Goal: Information Seeking & Learning: Check status

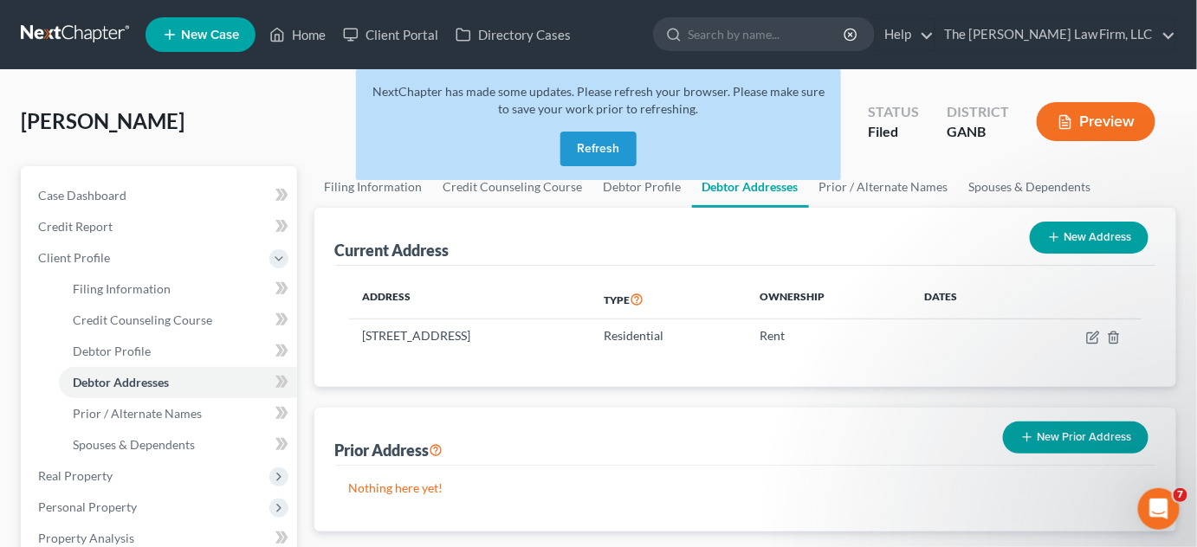
click at [571, 137] on button "Refresh" at bounding box center [598, 149] width 76 height 35
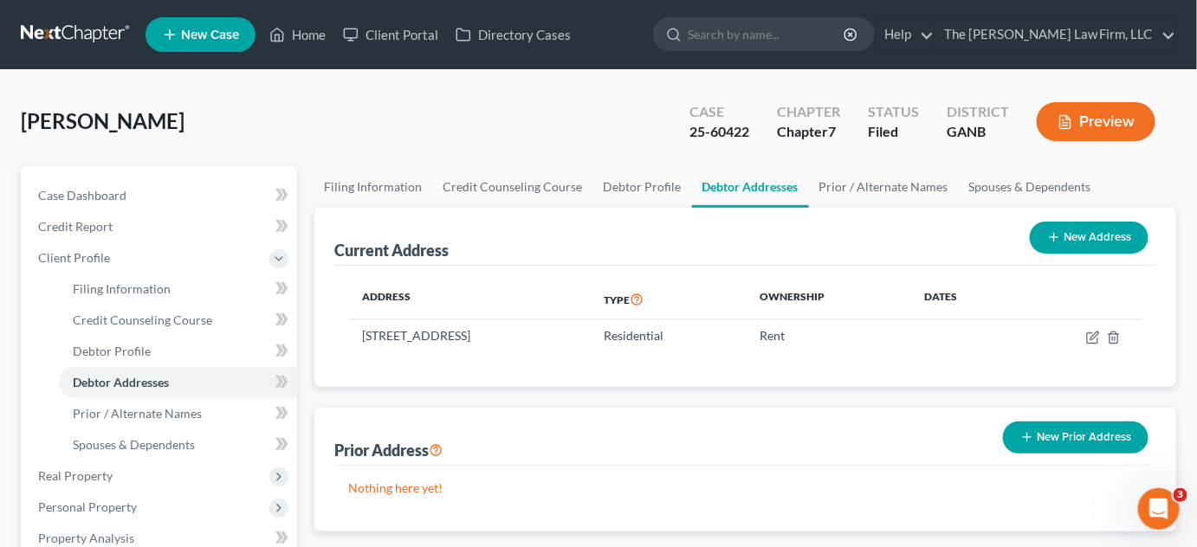
click at [766, 31] on input "search" at bounding box center [767, 34] width 158 height 32
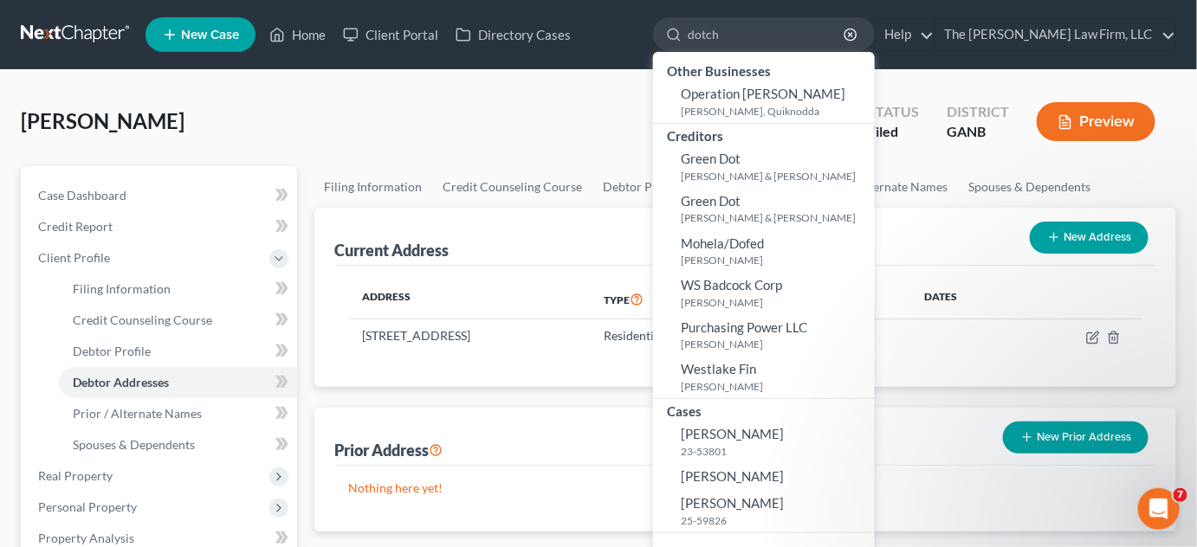
type input "dotchy"
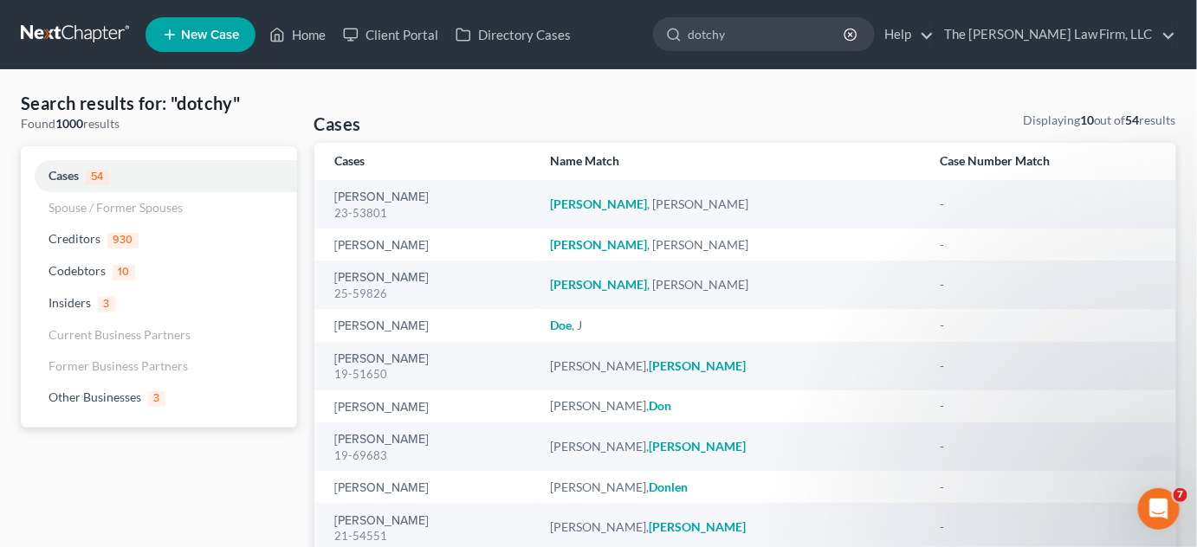
click at [747, 35] on input "dotchy" at bounding box center [767, 34] width 158 height 32
type input "dorchy"
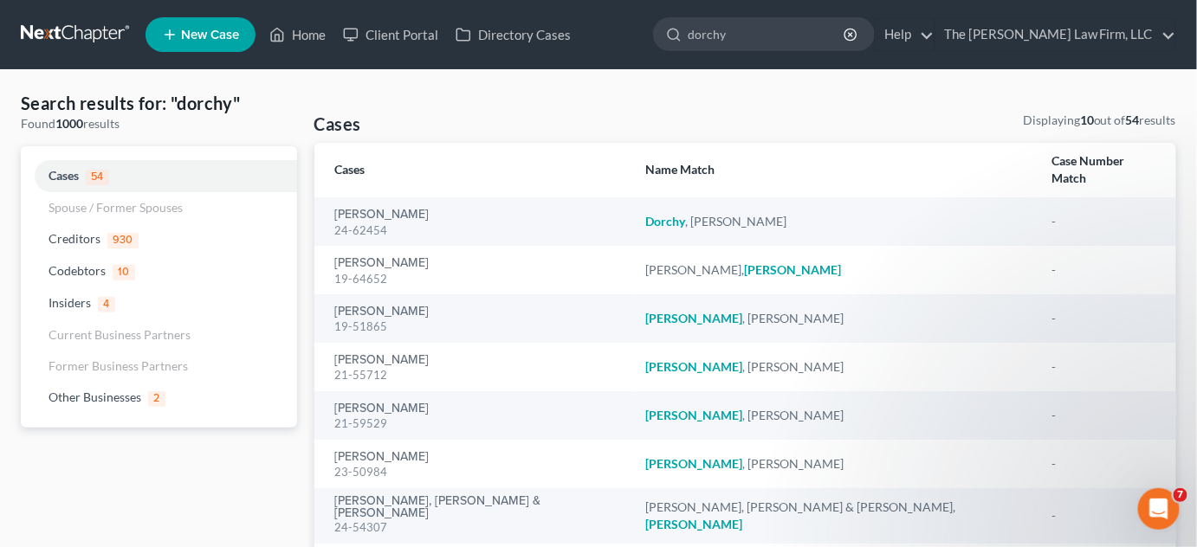
click at [382, 223] on div "24-62454" at bounding box center [476, 231] width 283 height 16
click at [378, 209] on link "[PERSON_NAME]" at bounding box center [382, 215] width 94 height 12
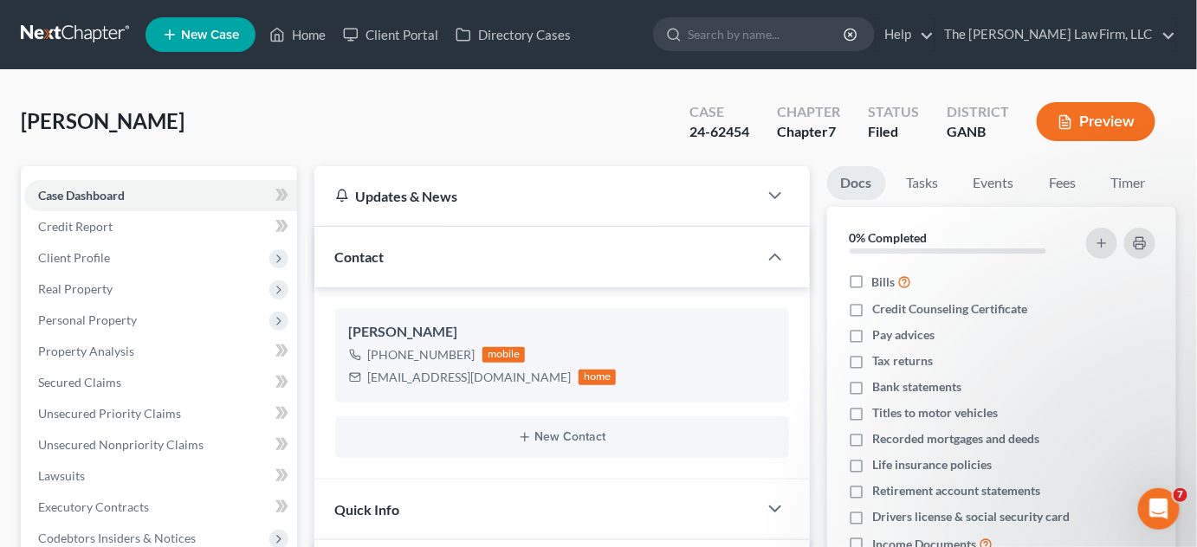
scroll to position [34, 0]
click at [532, 139] on div "Dorchy, Nathaniel Upgraded Case 24-62454 Chapter Chapter 7 Status Filed Distric…" at bounding box center [598, 128] width 1155 height 75
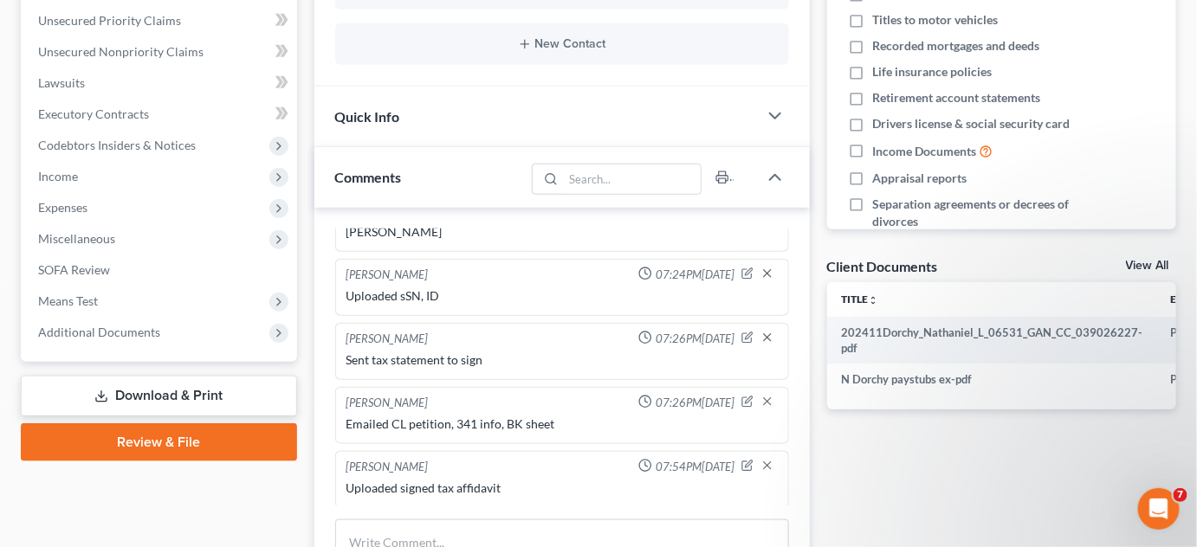
click at [173, 328] on span "Additional Documents" at bounding box center [160, 332] width 273 height 31
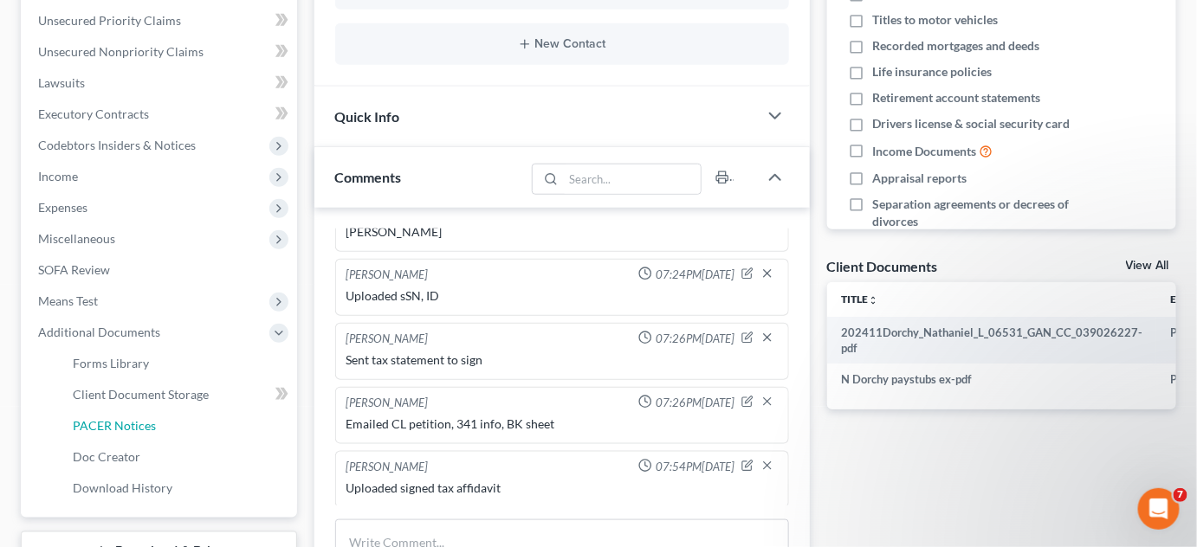
click at [118, 424] on span "PACER Notices" at bounding box center [114, 425] width 83 height 15
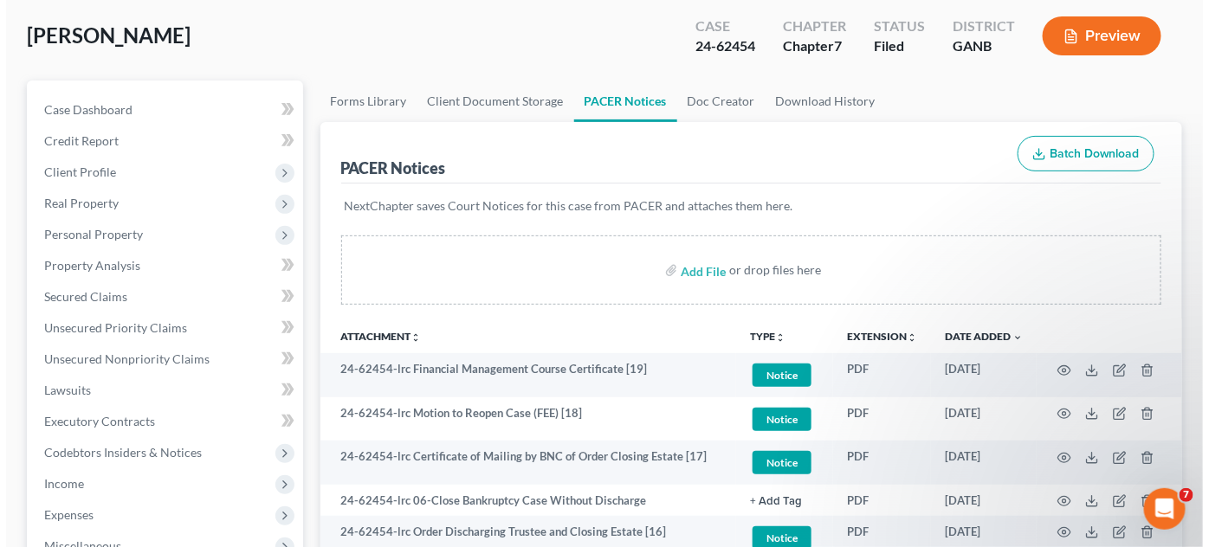
scroll to position [131, 0]
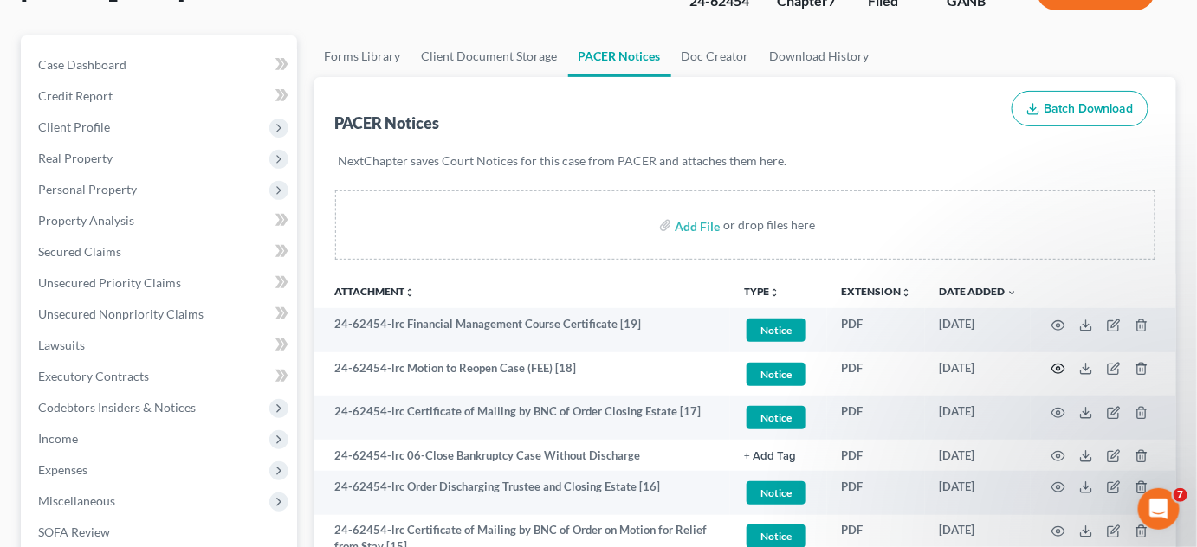
click at [1060, 369] on icon "button" at bounding box center [1058, 369] width 14 height 14
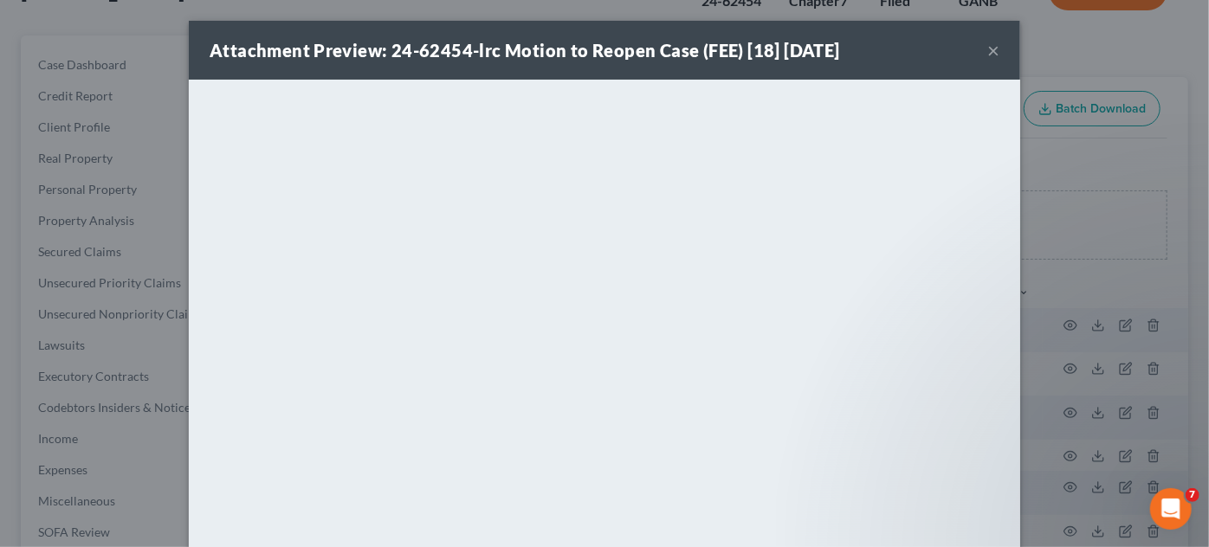
click at [1083, 142] on div "Attachment Preview: 24-62454-lrc Motion to Reopen Case (FEE) [18] 09/04/2025 × …" at bounding box center [604, 273] width 1209 height 547
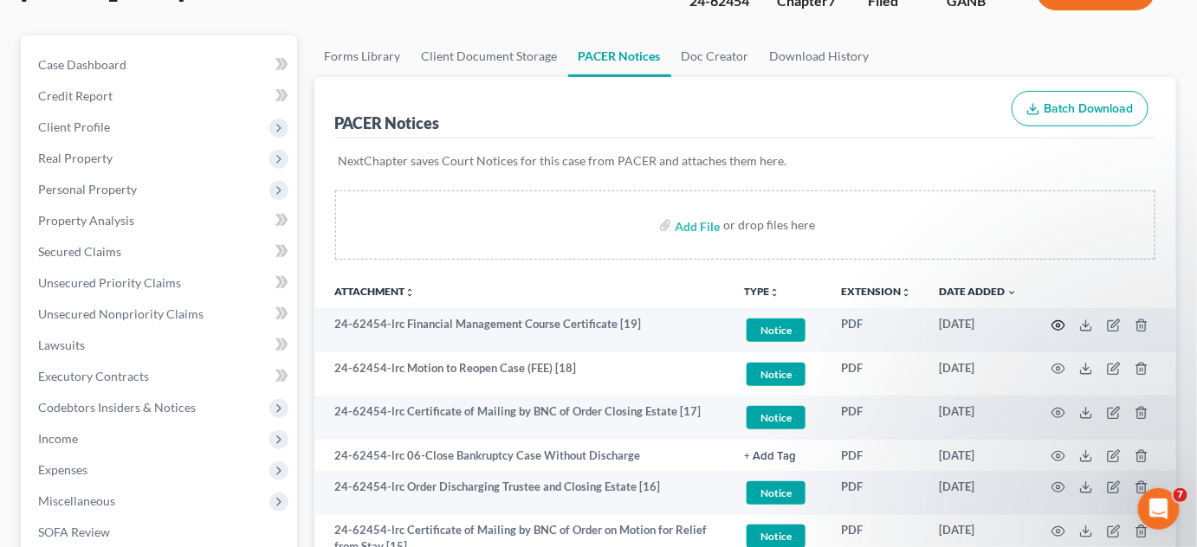
click at [1056, 321] on icon "button" at bounding box center [1058, 326] width 14 height 14
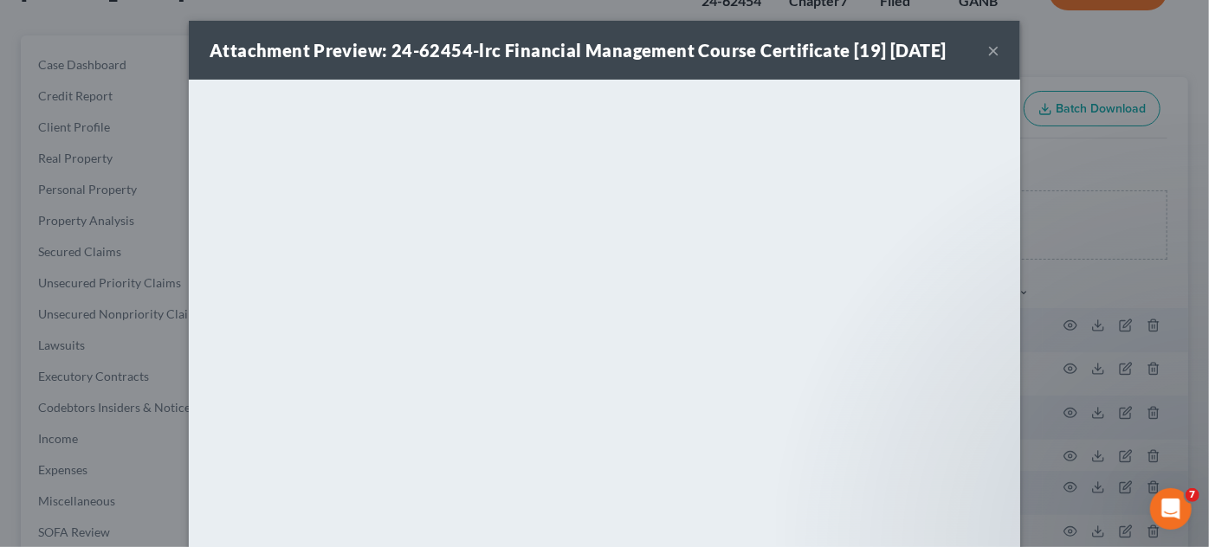
click at [1063, 159] on div "Attachment Preview: 24-62454-lrc Financial Management Course Certificate [19] 0…" at bounding box center [604, 273] width 1209 height 547
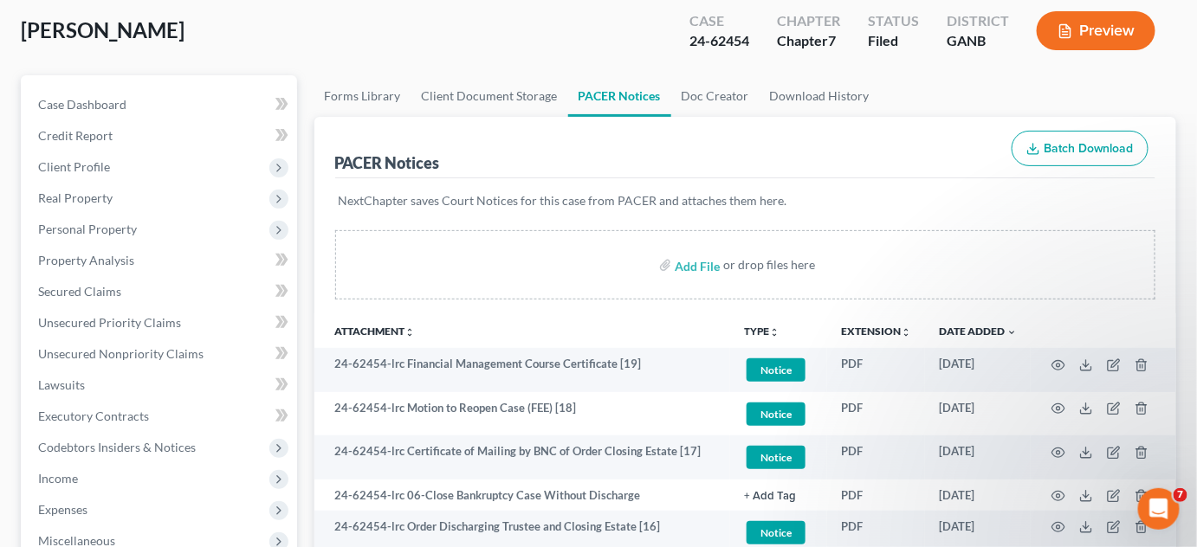
scroll to position [0, 0]
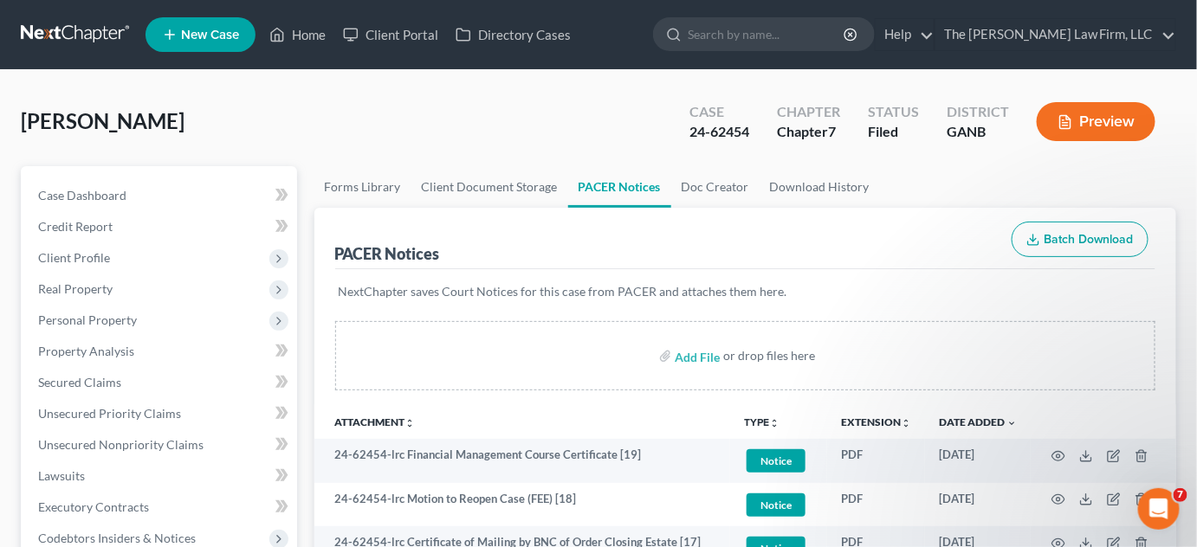
click at [766, 37] on input "search" at bounding box center [767, 34] width 158 height 32
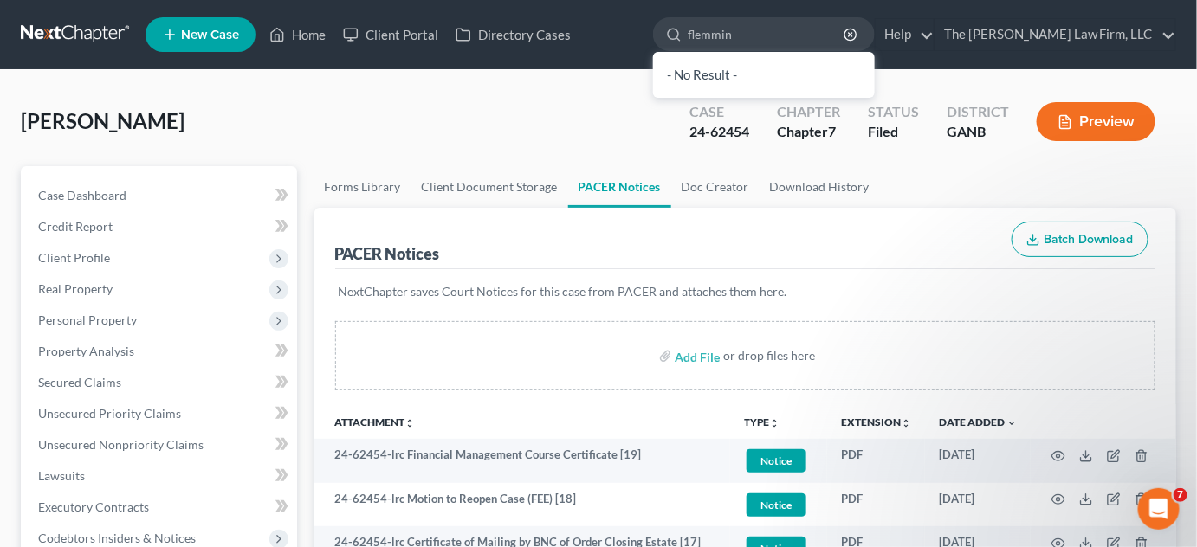
type input "flemming"
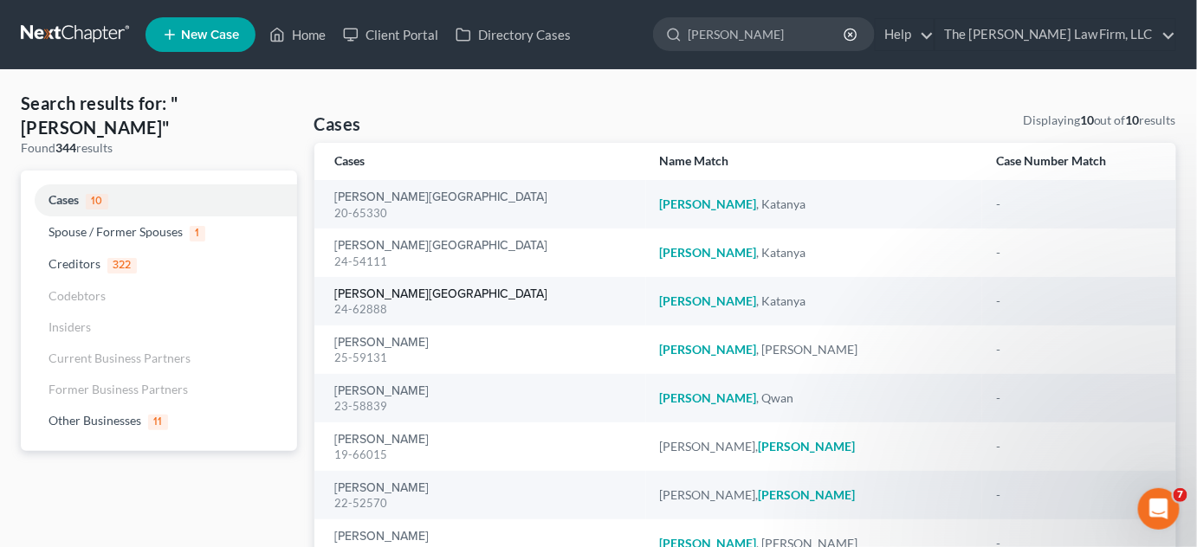
click at [378, 294] on link "[PERSON_NAME][GEOGRAPHIC_DATA]" at bounding box center [441, 294] width 213 height 12
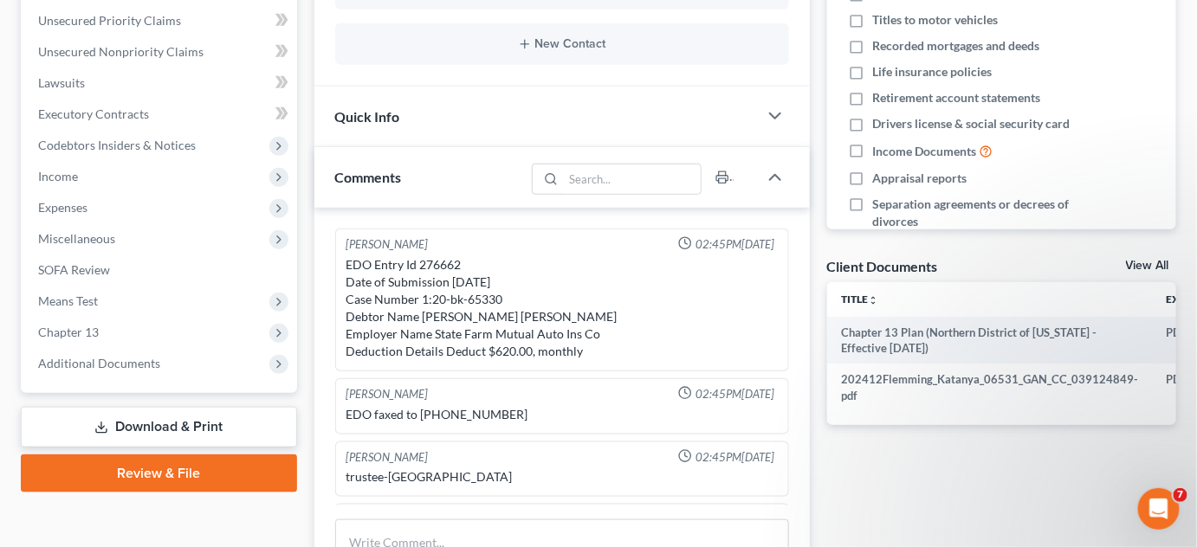
scroll to position [985, 0]
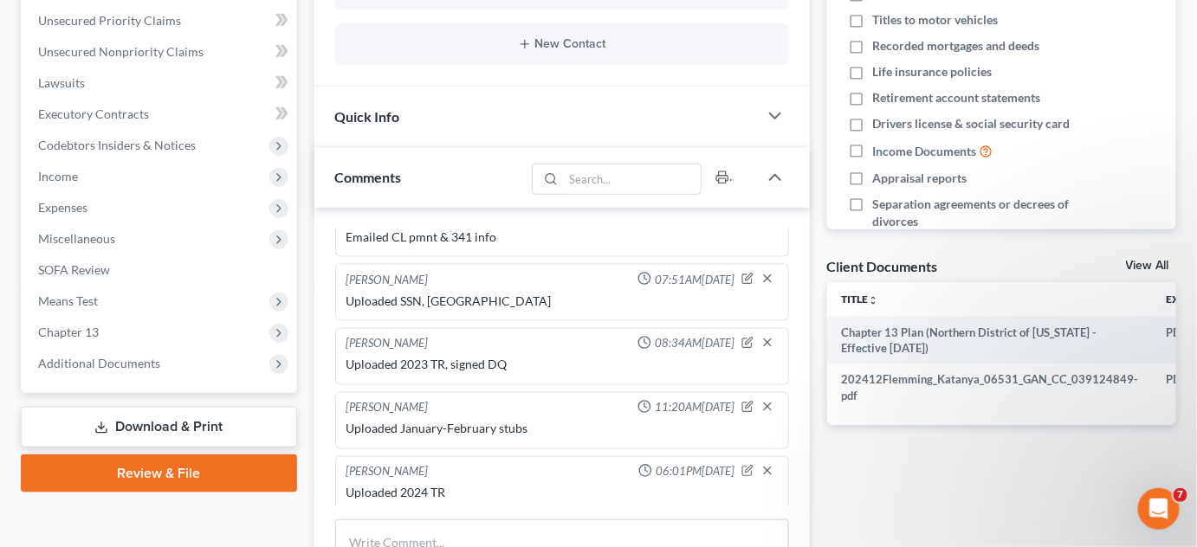
click at [132, 365] on span "Additional Documents" at bounding box center [99, 363] width 122 height 15
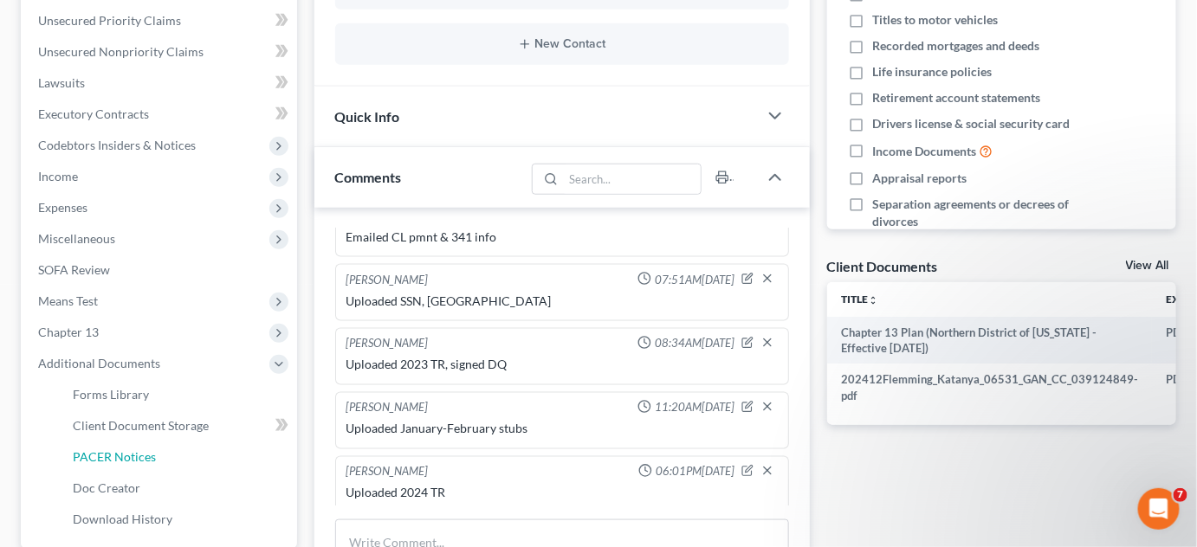
click at [139, 463] on link "PACER Notices" at bounding box center [178, 457] width 238 height 31
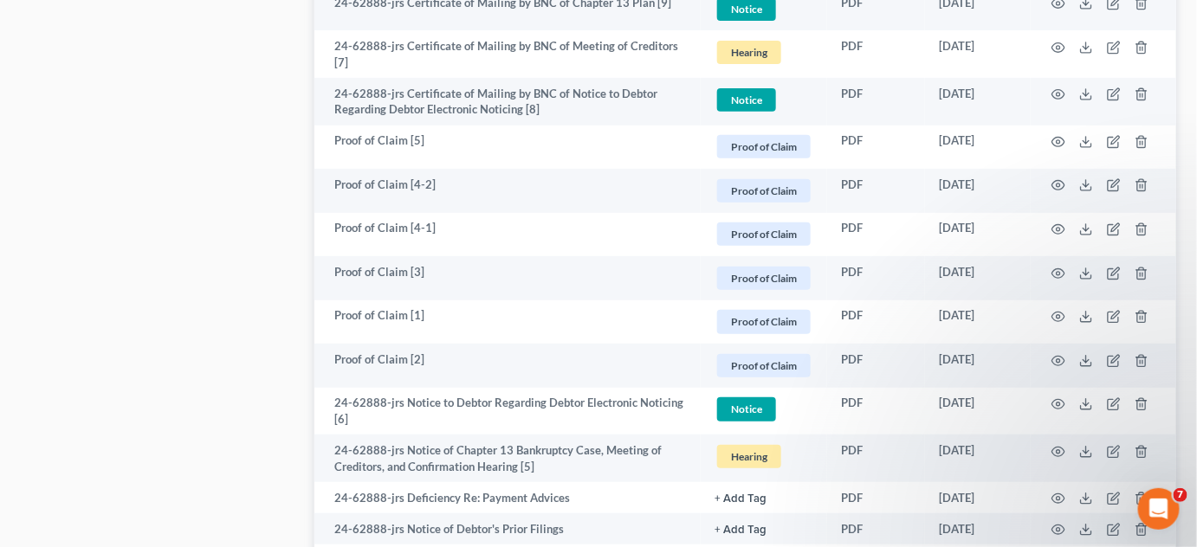
scroll to position [2492, 0]
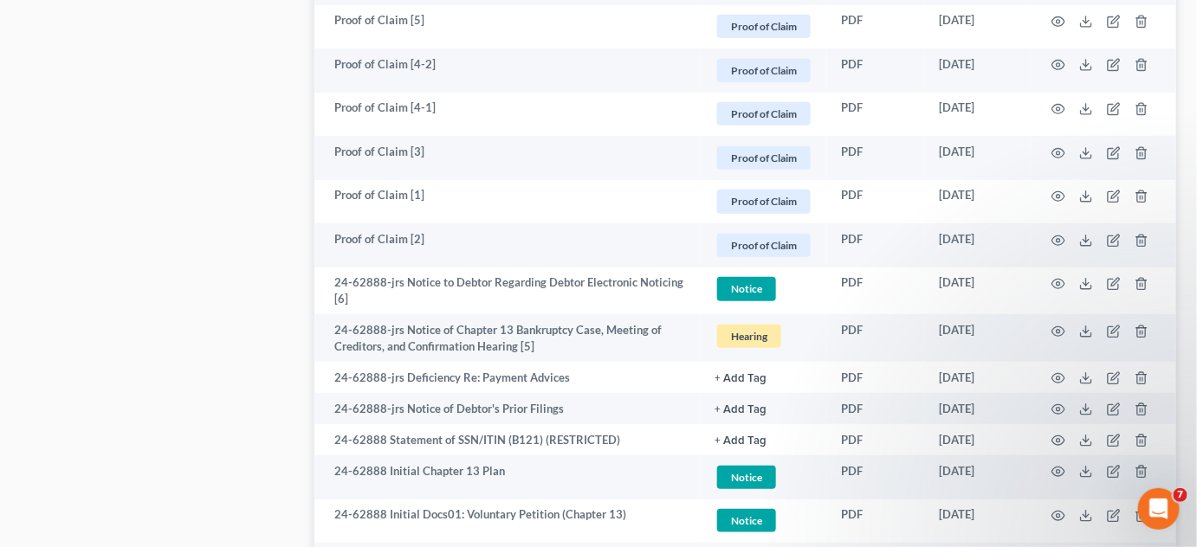
click at [1057, 325] on icon "button" at bounding box center [1058, 332] width 14 height 14
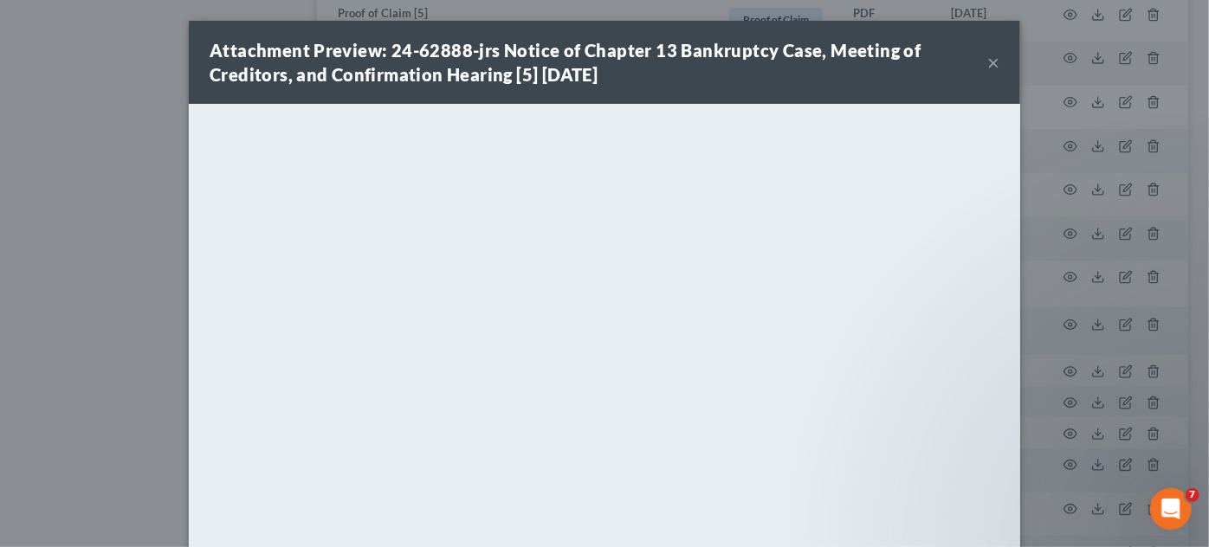
click at [129, 186] on div "Attachment Preview: 24-62888-jrs Notice of Chapter 13 Bankruptcy Case, Meeting …" at bounding box center [604, 273] width 1209 height 547
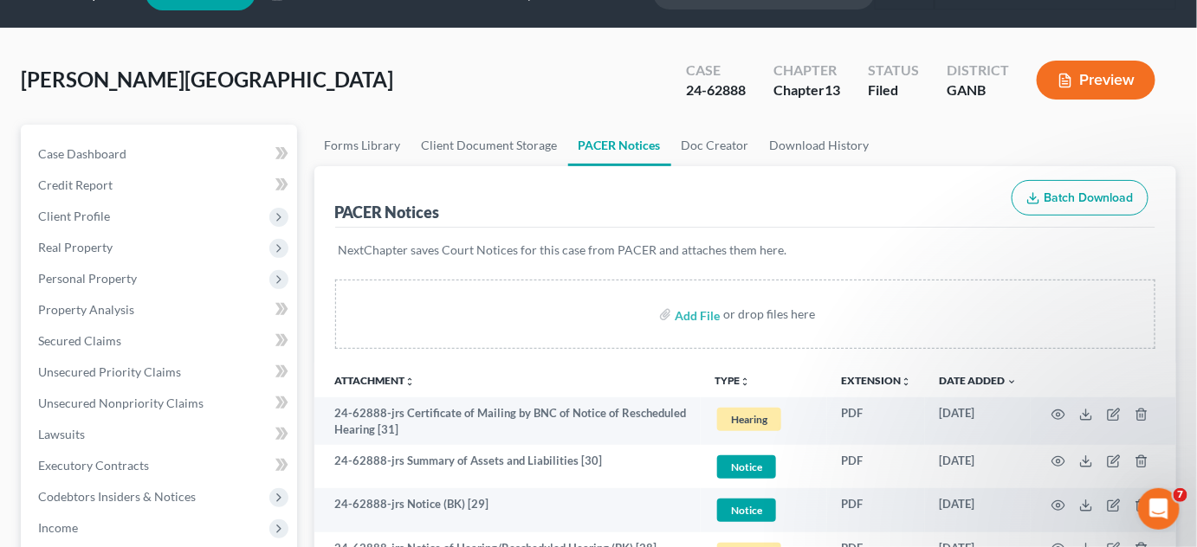
scroll to position [0, 0]
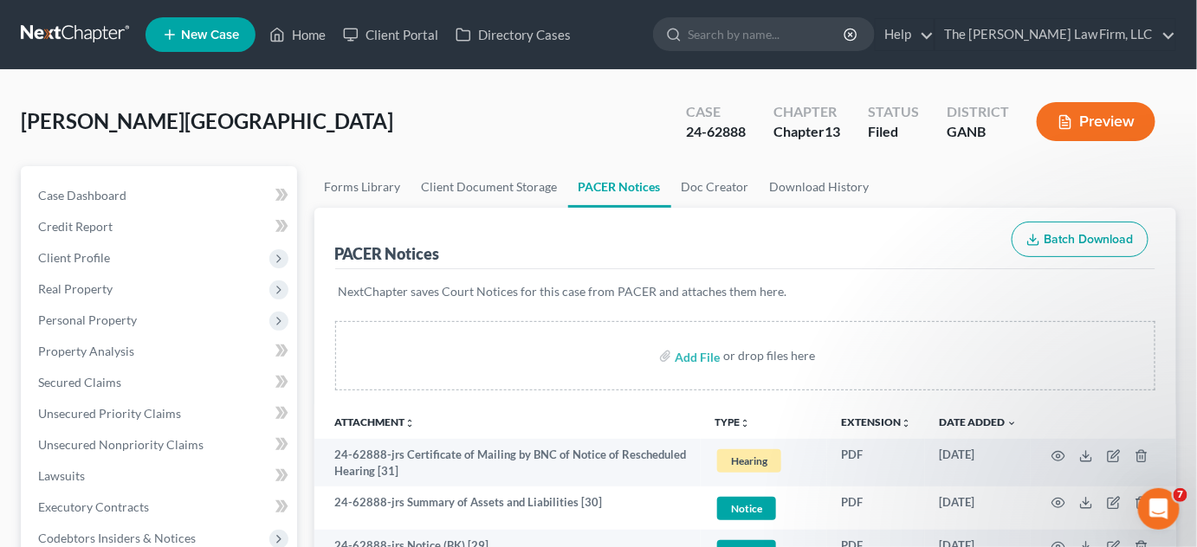
click at [744, 29] on input "search" at bounding box center [767, 34] width 158 height 32
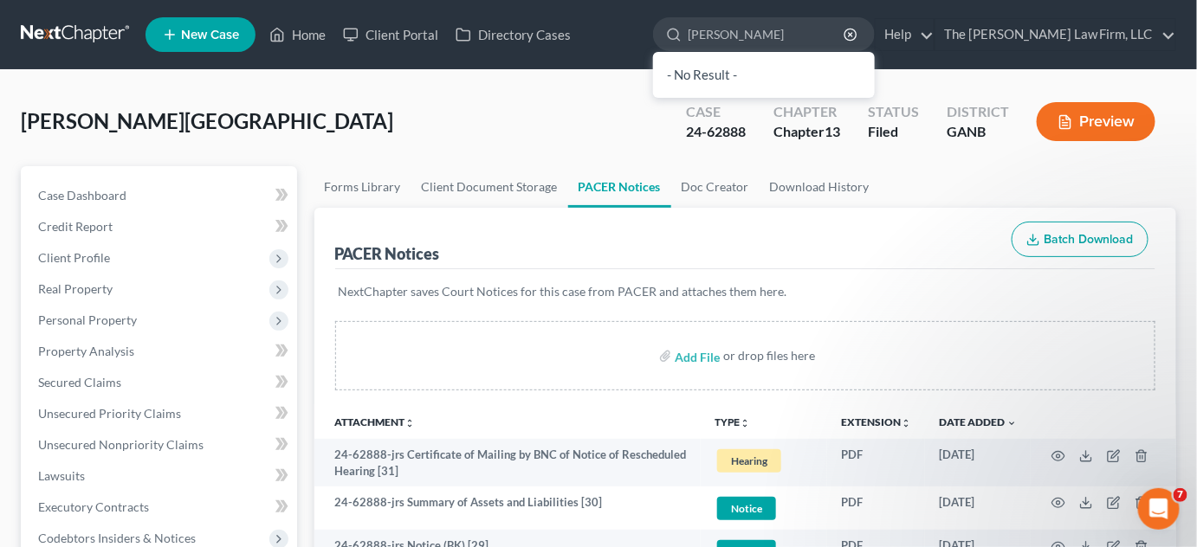
type input "pressley bo"
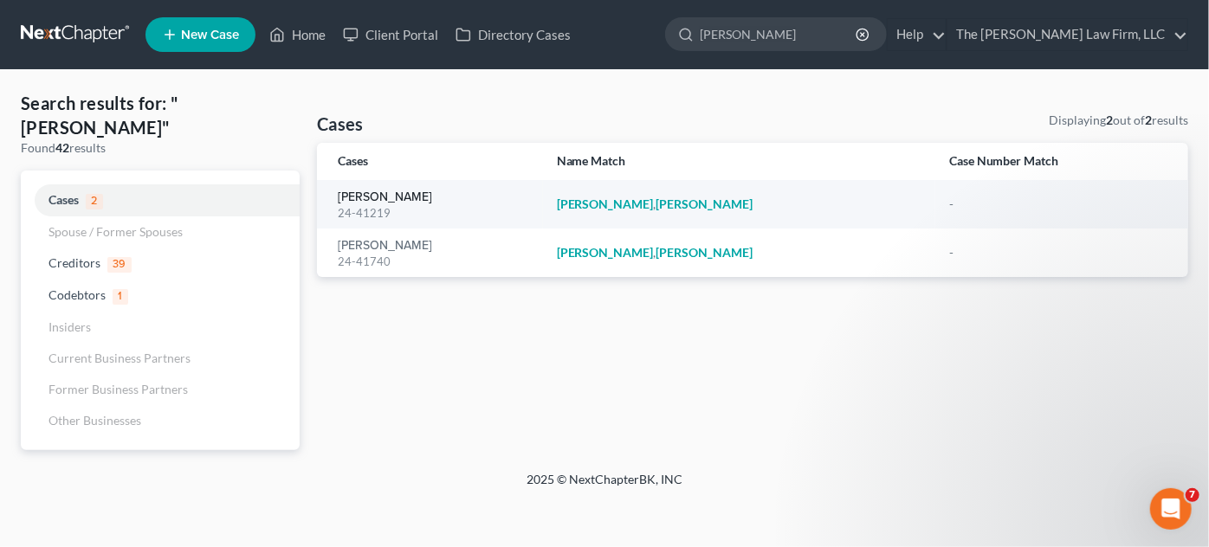
click at [385, 199] on link "[PERSON_NAME]" at bounding box center [385, 197] width 94 height 12
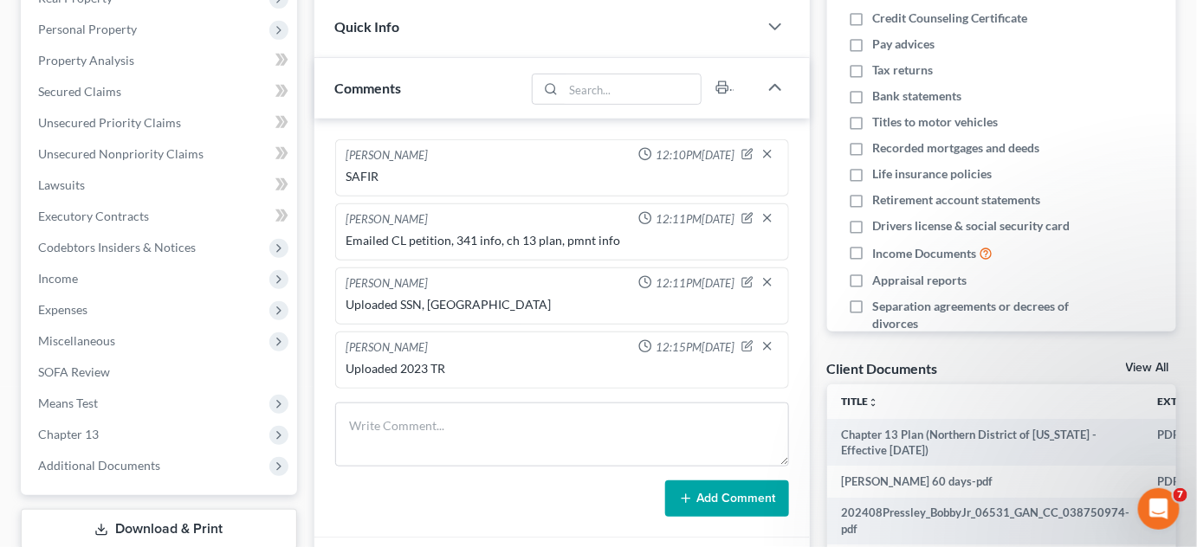
scroll to position [393, 0]
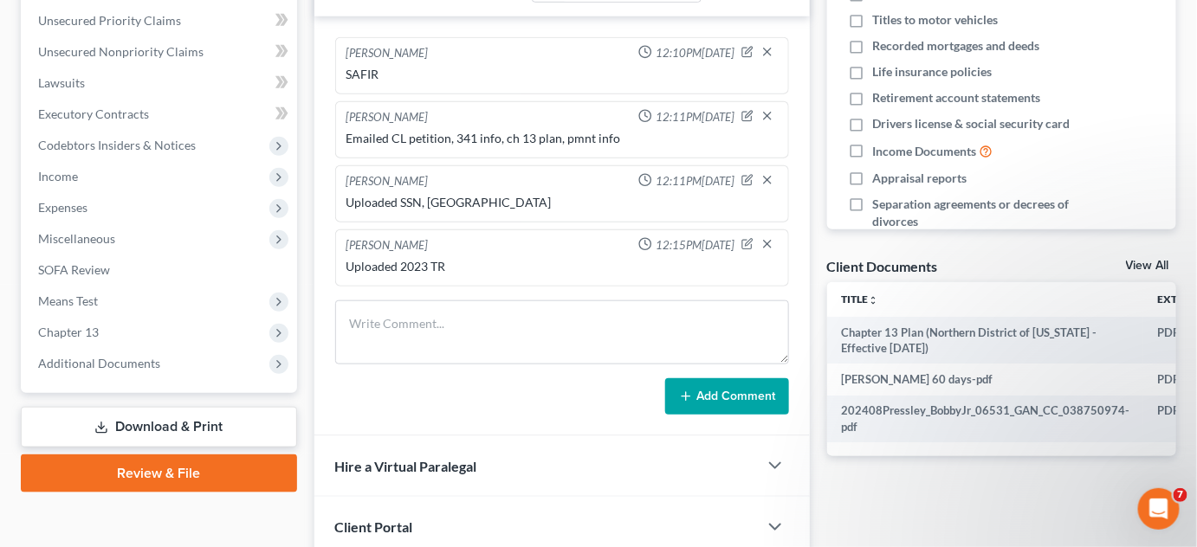
click at [173, 359] on span "Additional Documents" at bounding box center [160, 363] width 273 height 31
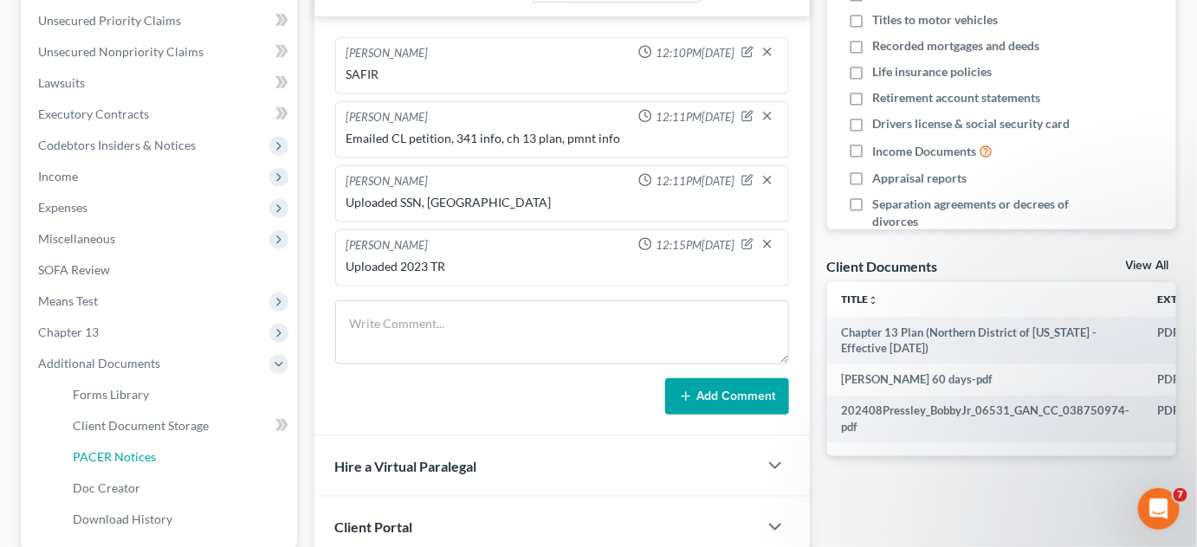
click at [135, 456] on span "PACER Notices" at bounding box center [114, 456] width 83 height 15
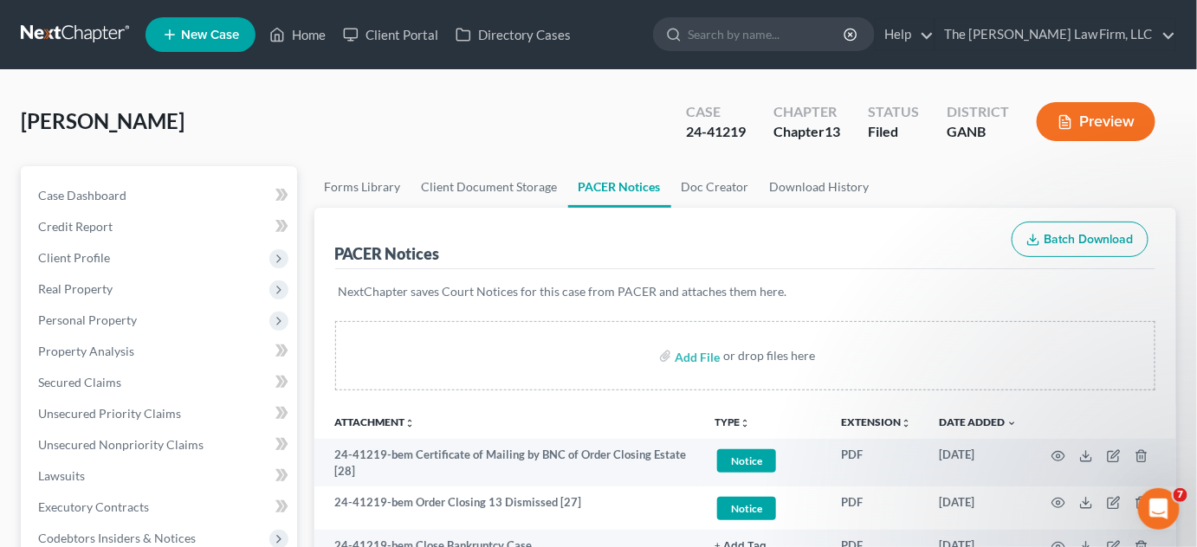
drag, startPoint x: 517, startPoint y: 120, endPoint x: 688, endPoint y: 66, distance: 179.9
click at [518, 120] on div "Pressley, Bobby Upgraded Case 24-41219 Chapter Chapter 13 Status Filed District…" at bounding box center [598, 128] width 1155 height 75
click at [782, 41] on input "search" at bounding box center [767, 34] width 158 height 32
type input "berry"
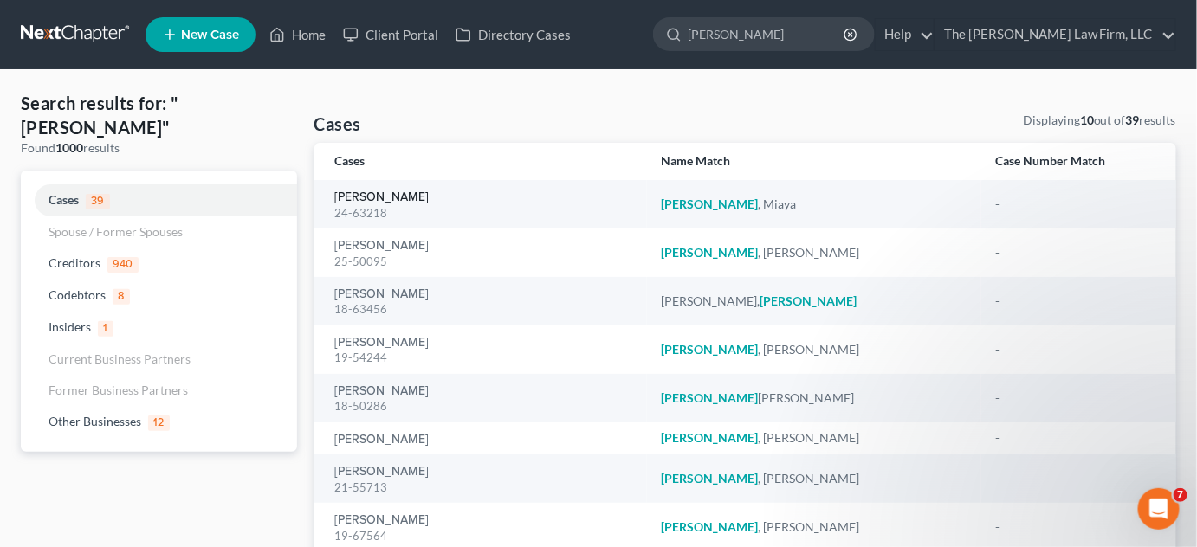
click at [385, 197] on link "[PERSON_NAME]" at bounding box center [382, 197] width 94 height 12
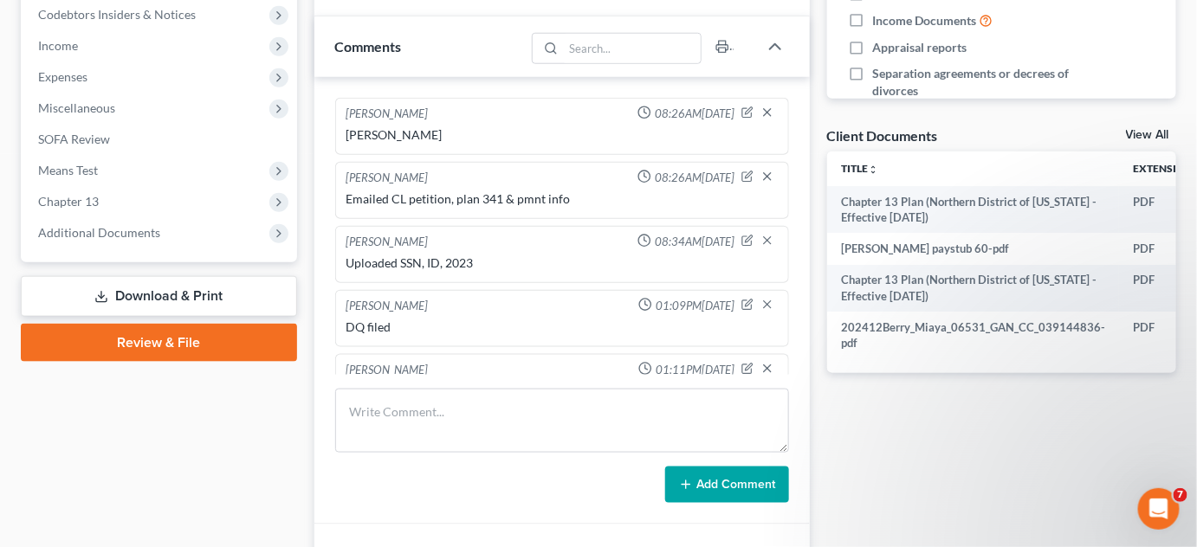
scroll to position [97, 0]
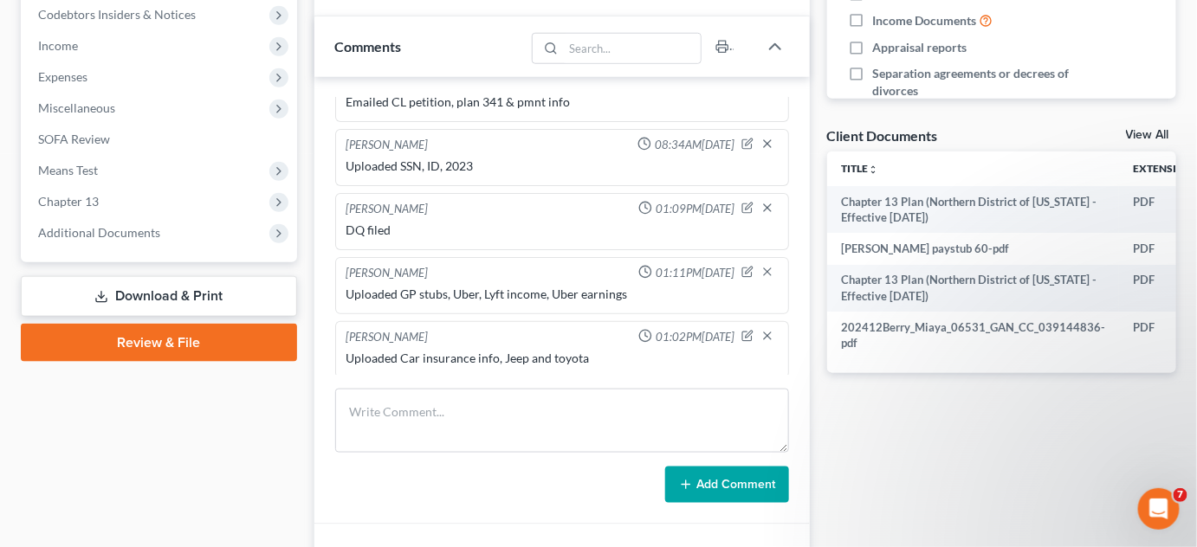
click at [113, 229] on span "Additional Documents" at bounding box center [99, 232] width 122 height 15
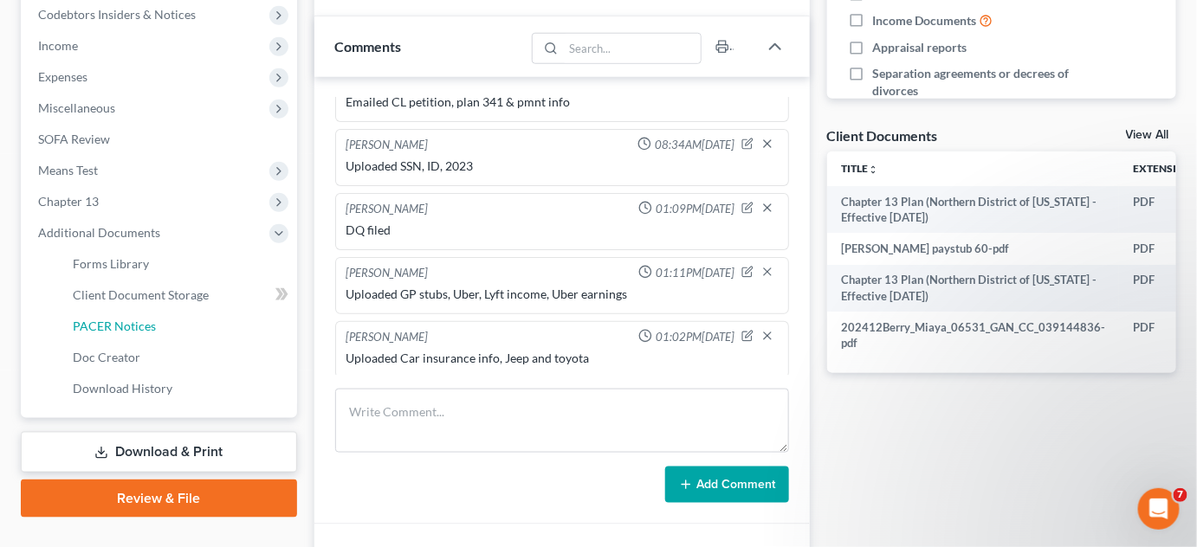
click at [124, 314] on link "PACER Notices" at bounding box center [178, 326] width 238 height 31
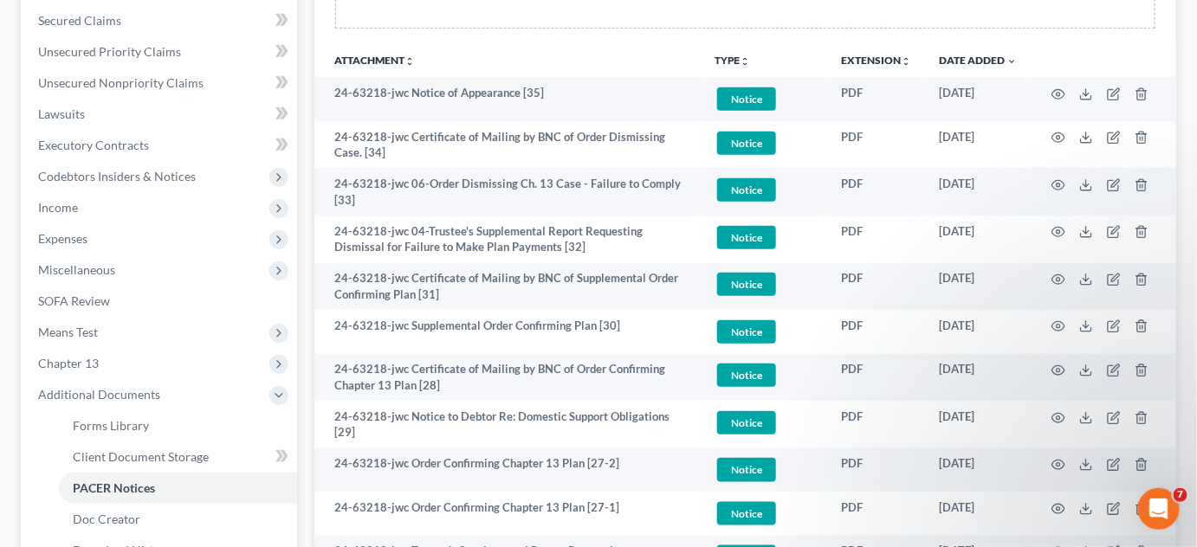
scroll to position [393, 0]
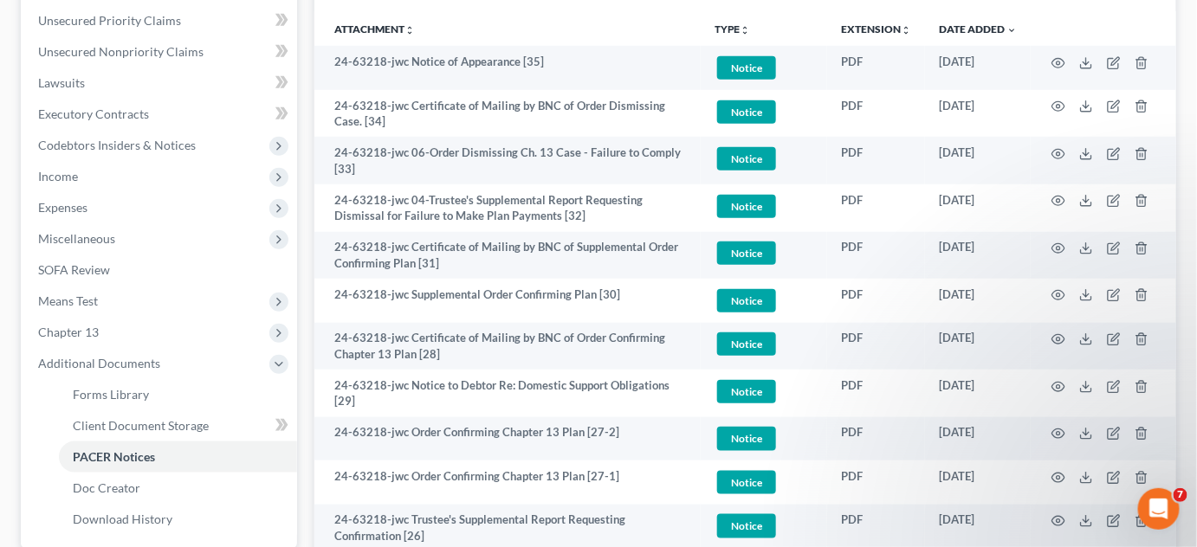
click at [598, 18] on th "Attachment unfold_more expand_more expand_less" at bounding box center [507, 28] width 387 height 35
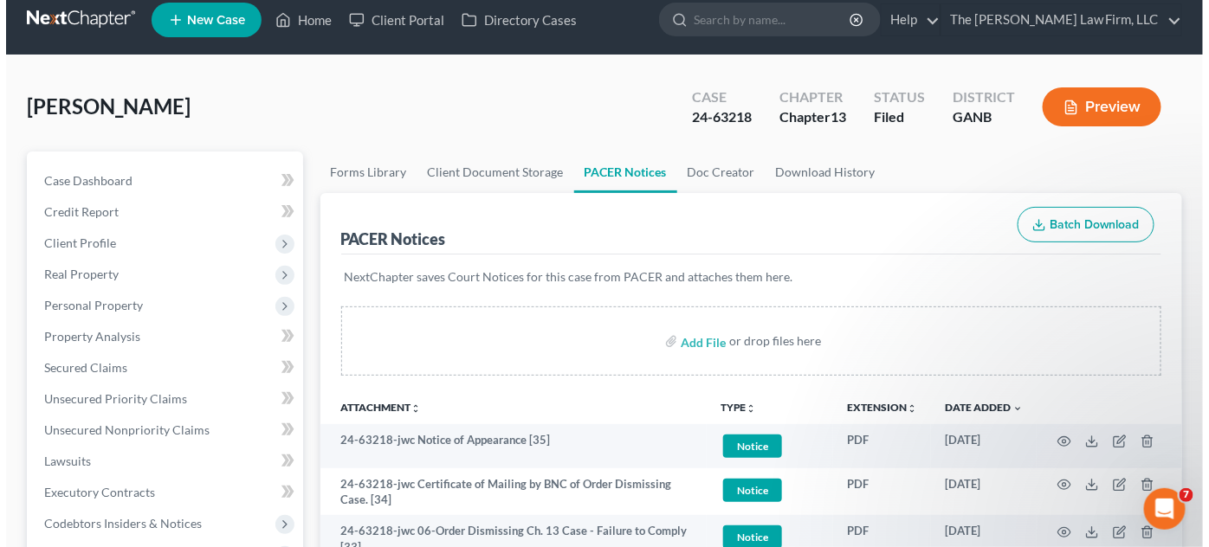
scroll to position [0, 0]
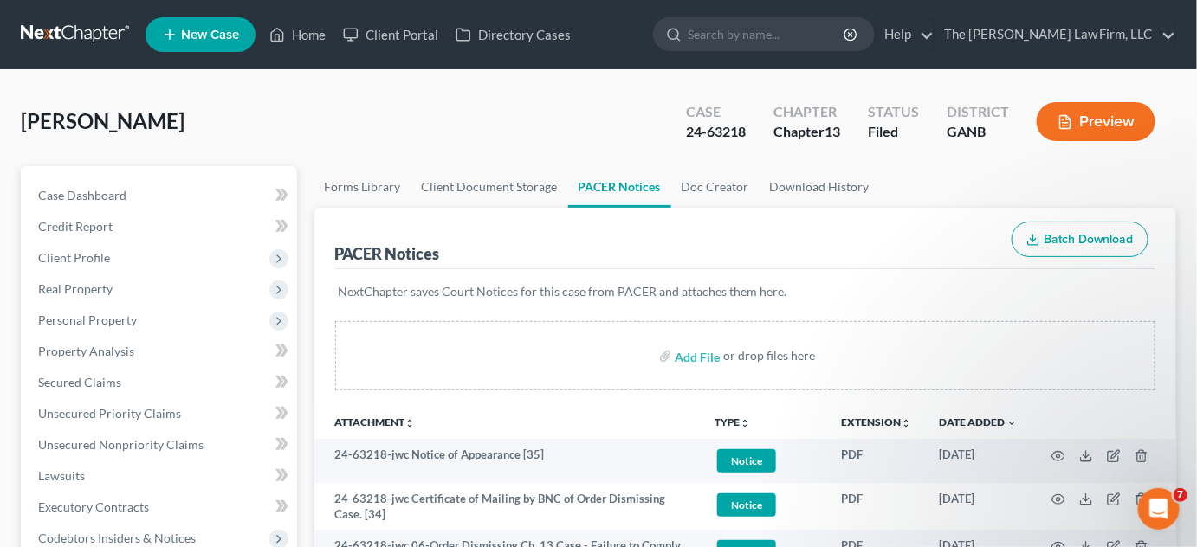
drag, startPoint x: 771, startPoint y: 35, endPoint x: 779, endPoint y: 29, distance: 10.6
click at [776, 31] on input "search" at bounding box center [767, 34] width 158 height 32
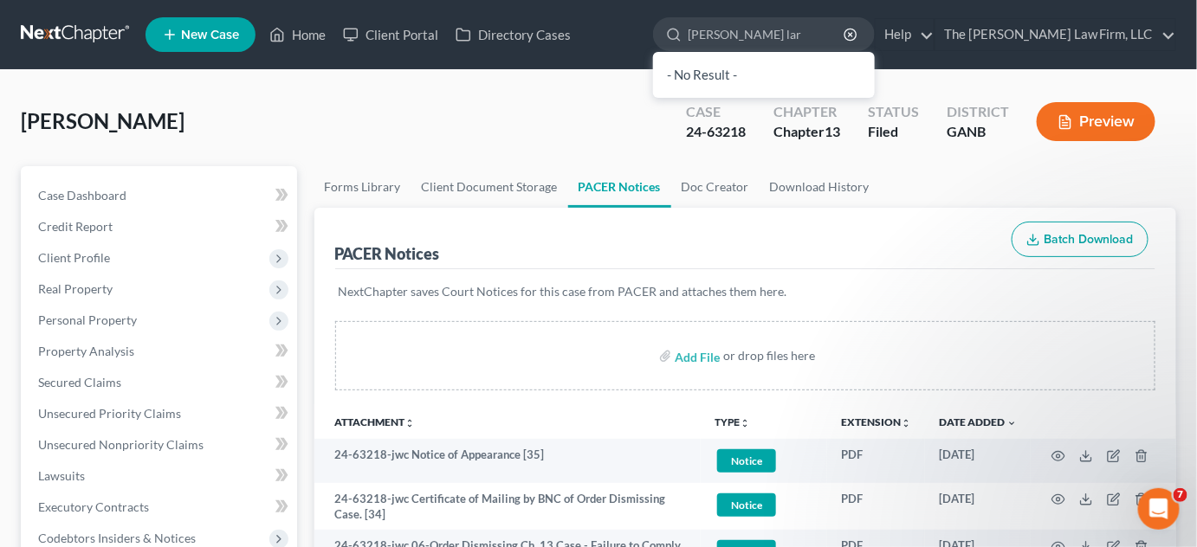
type input "jones larr"
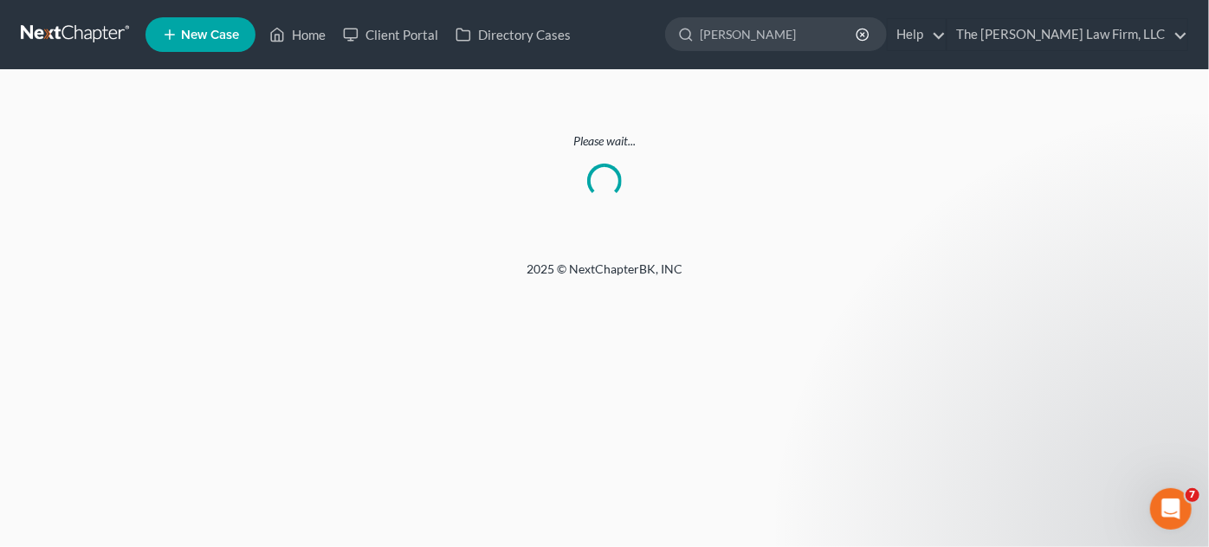
click at [824, 36] on input "jones larr" at bounding box center [779, 34] width 158 height 32
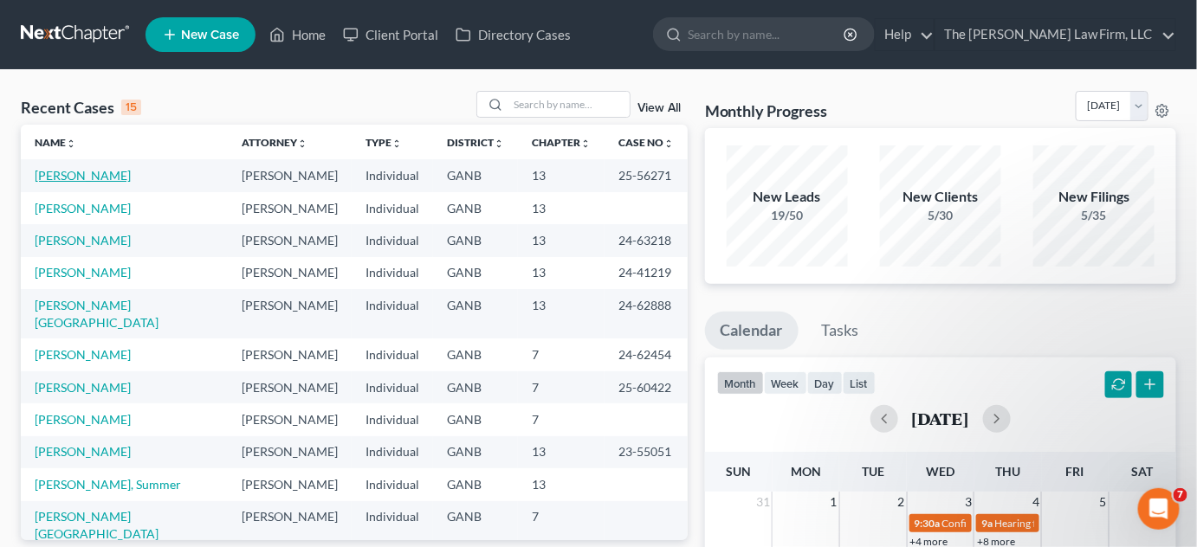
click at [92, 181] on link "[PERSON_NAME]" at bounding box center [83, 175] width 96 height 15
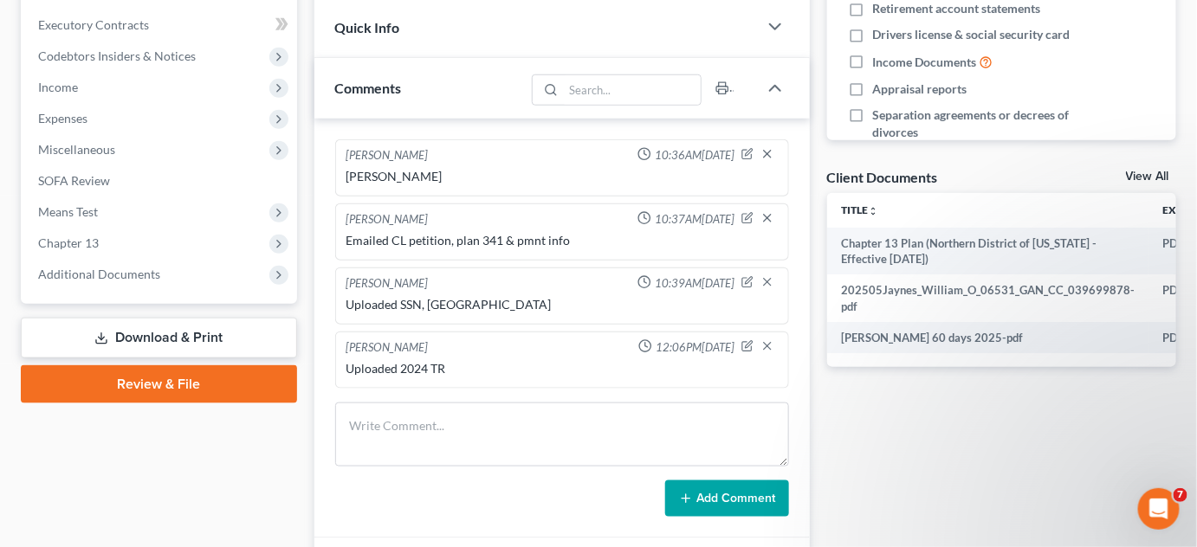
scroll to position [524, 0]
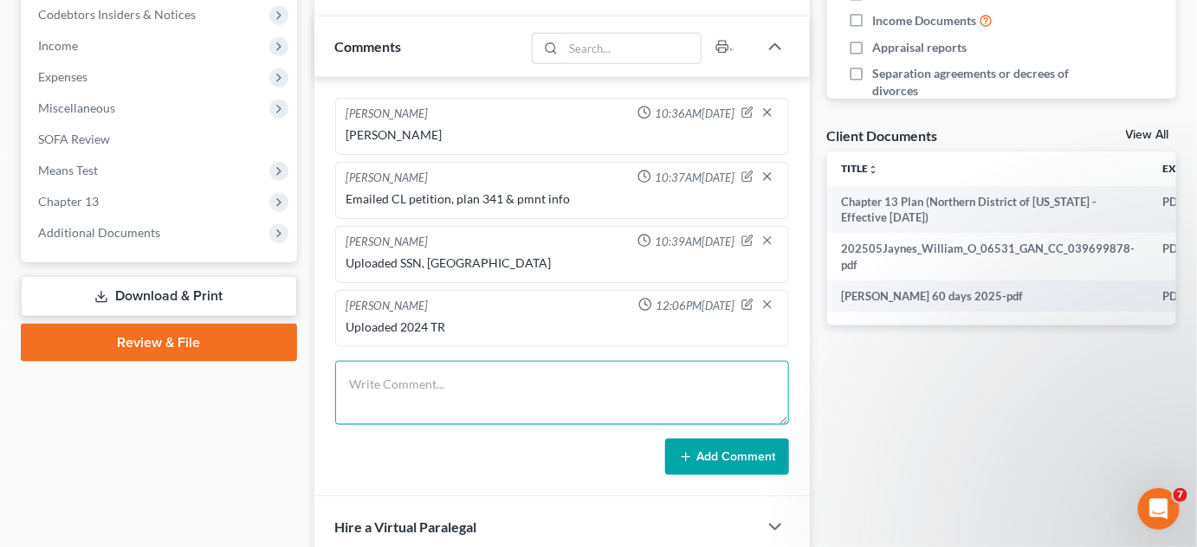
click at [457, 408] on textarea at bounding box center [562, 393] width 454 height 64
click at [383, 380] on textarea "UPloaded 2024, Lease pmnt, and paystub" at bounding box center [562, 393] width 454 height 64
type textarea "Uploaded 2024, Lease pmnt, and paystub"
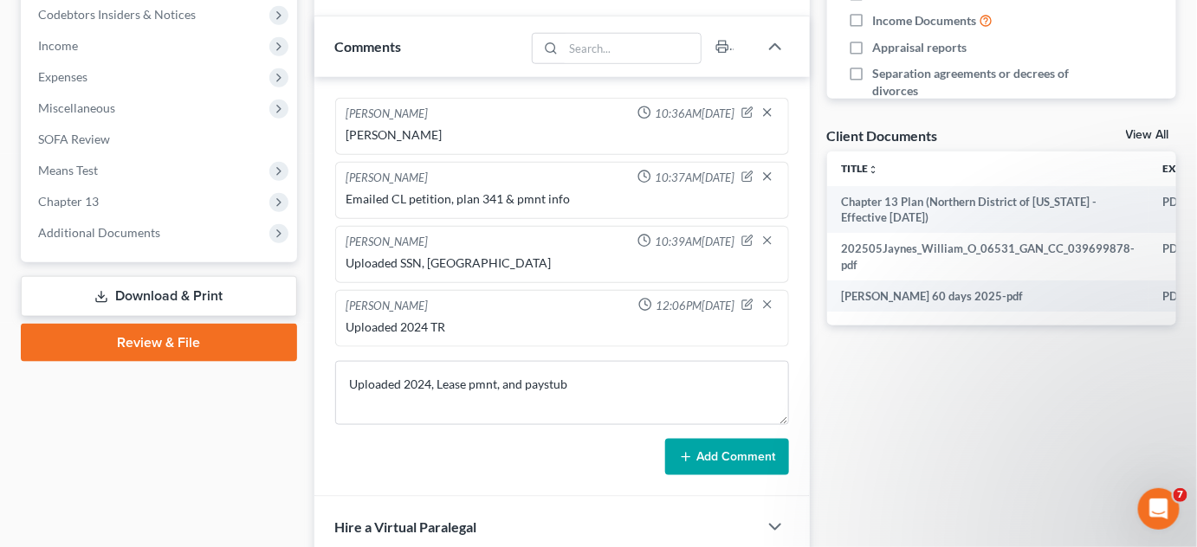
click at [755, 445] on button "Add Comment" at bounding box center [727, 457] width 124 height 36
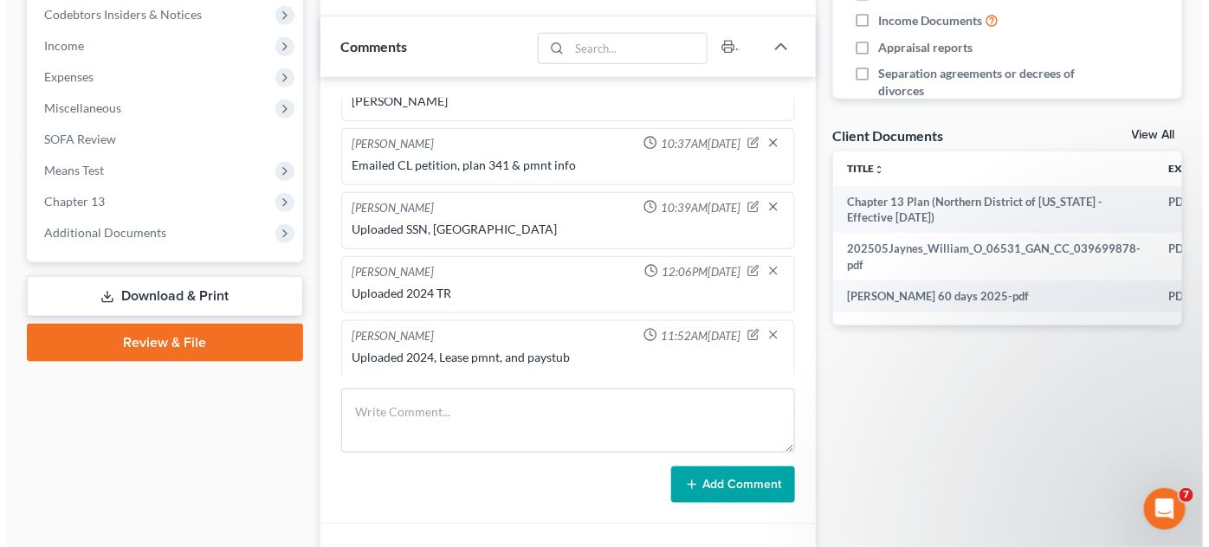
scroll to position [0, 0]
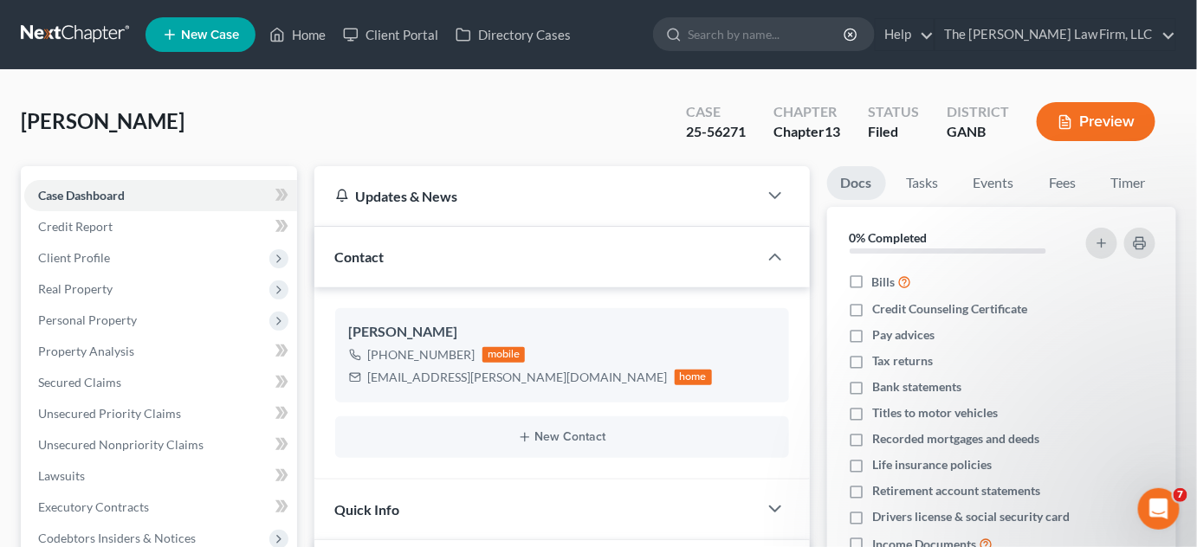
click at [804, 43] on input "search" at bounding box center [767, 34] width 158 height 32
type input "ramona"
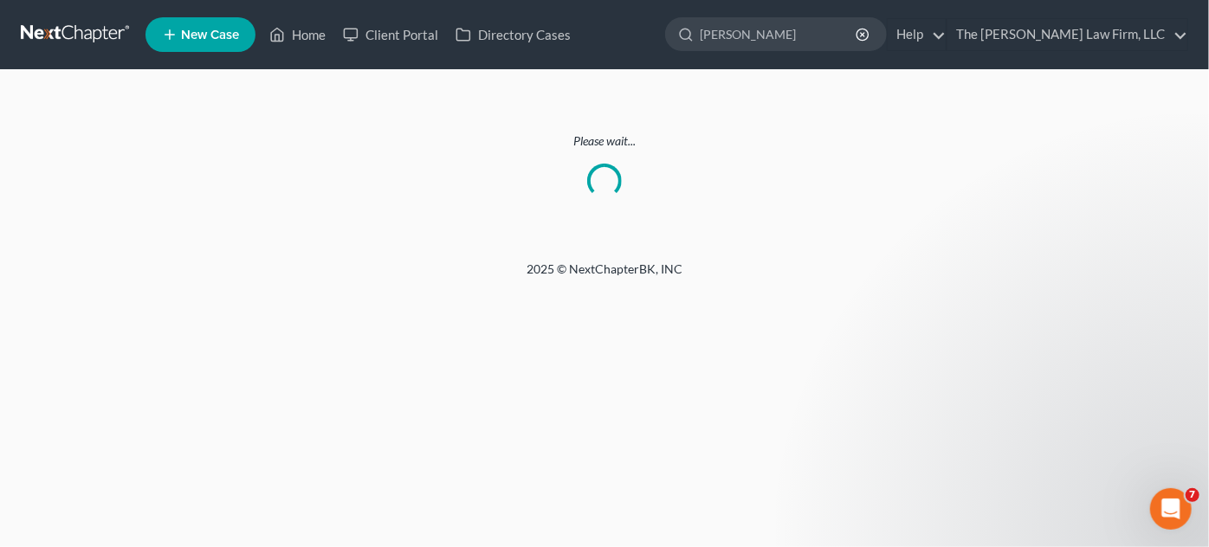
click at [55, 32] on link at bounding box center [76, 34] width 111 height 31
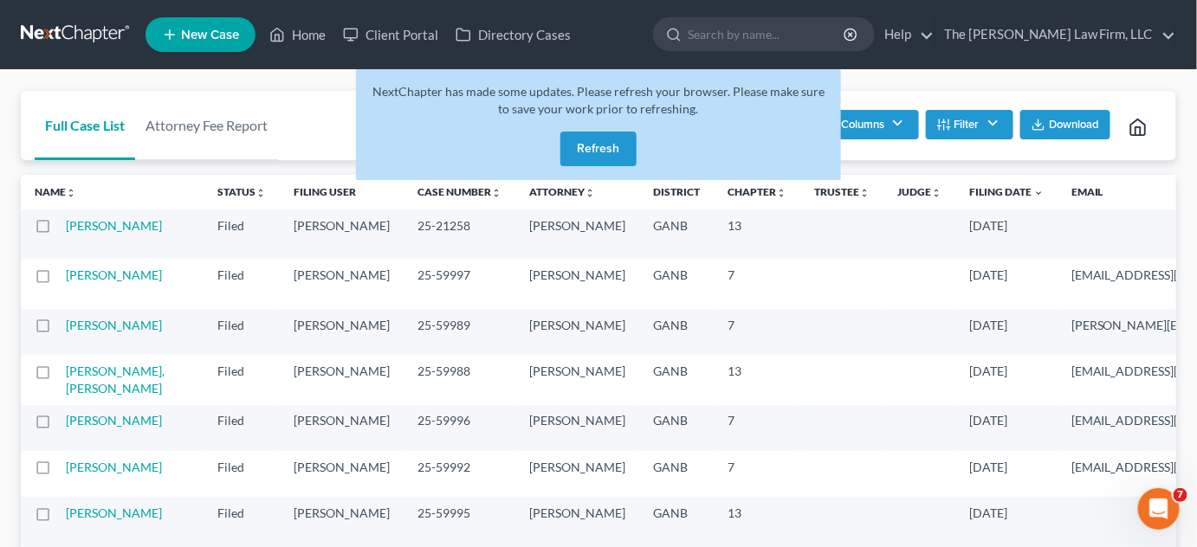
click at [608, 152] on button "Refresh" at bounding box center [598, 149] width 76 height 35
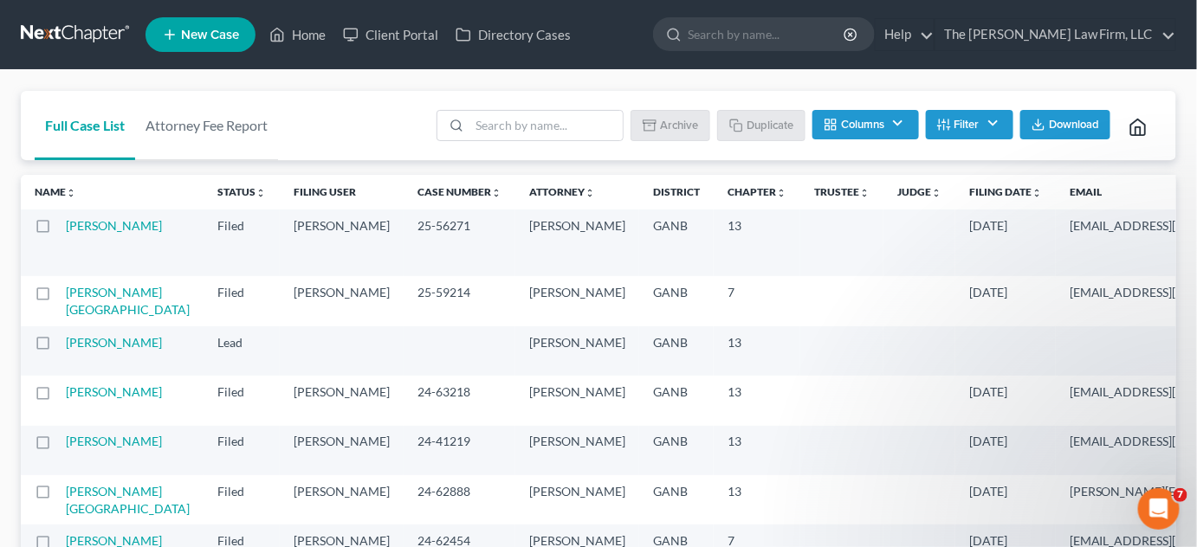
click at [969, 186] on link "Filing Date unfold_more expand_more expand_less" at bounding box center [1005, 191] width 73 height 13
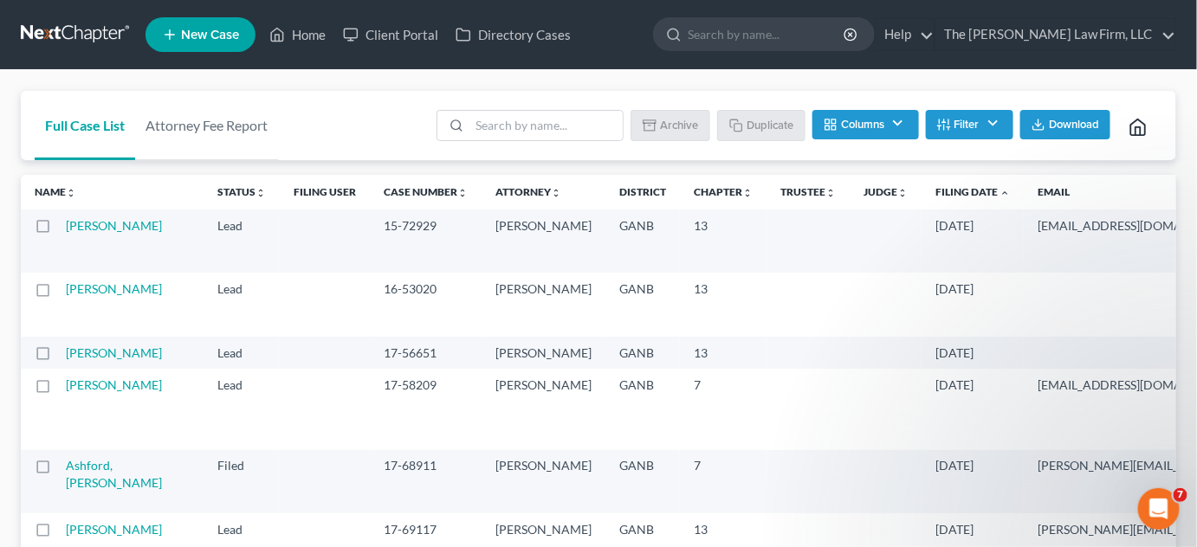
click at [999, 188] on icon "expand_less" at bounding box center [1004, 193] width 10 height 10
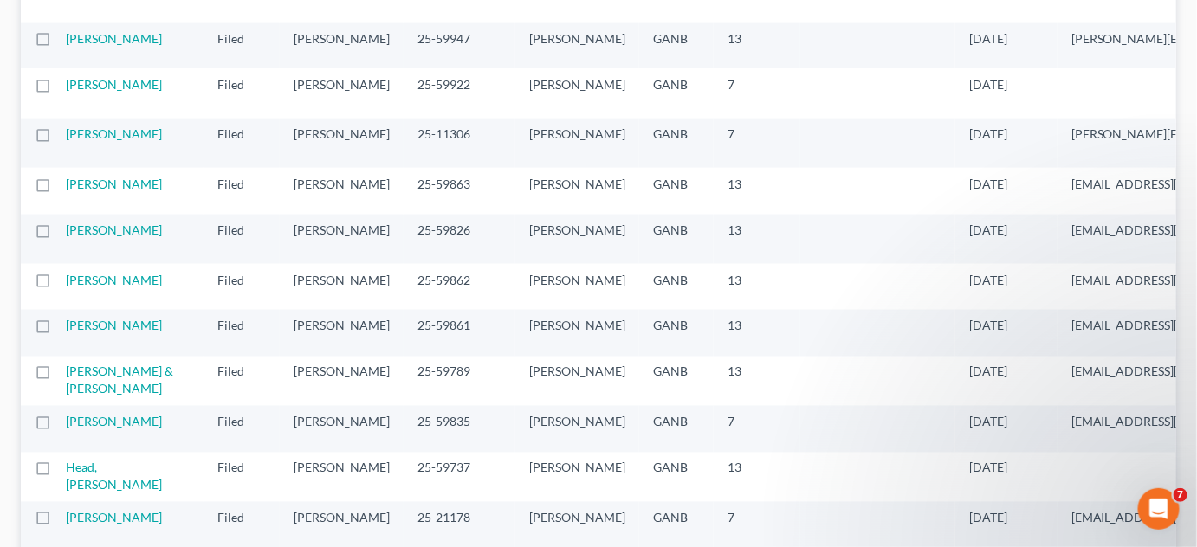
scroll to position [918, 0]
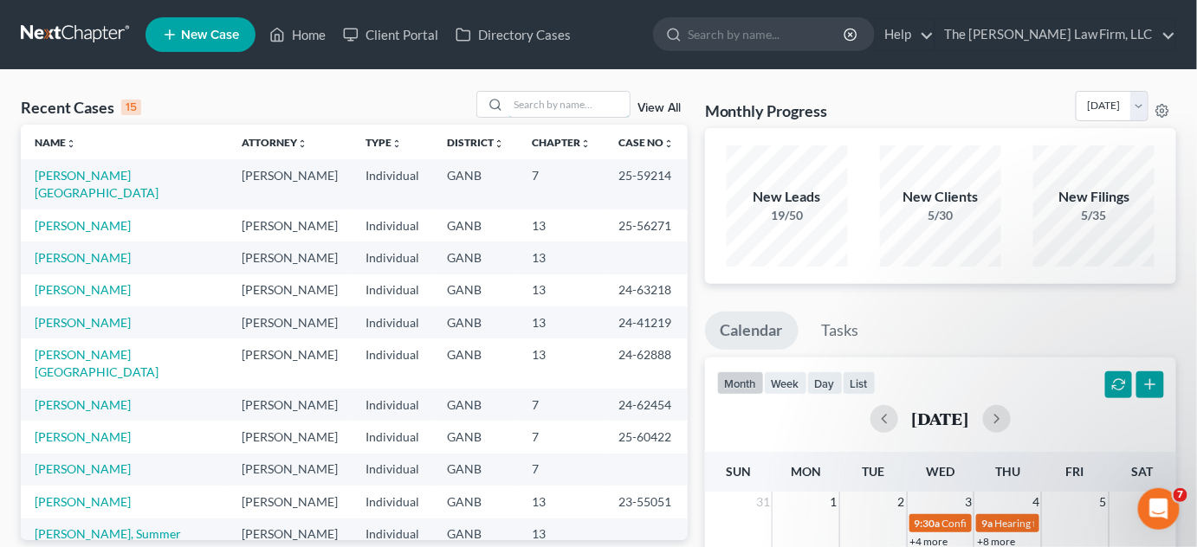
click at [542, 100] on input "search" at bounding box center [568, 104] width 121 height 25
type input "ramona"
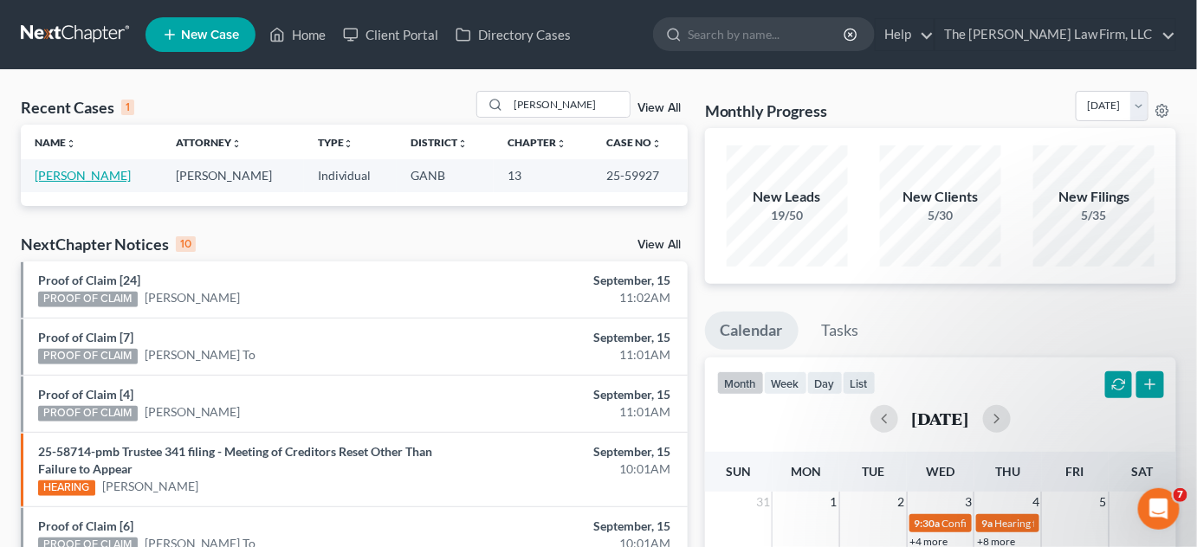
click at [74, 178] on link "[PERSON_NAME]" at bounding box center [83, 175] width 96 height 15
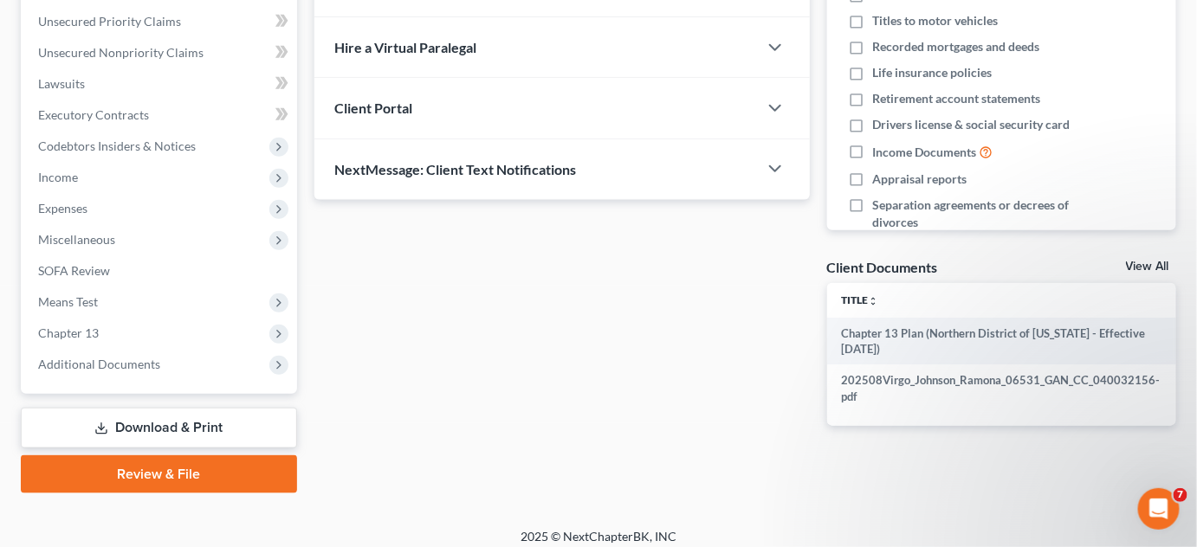
scroll to position [393, 0]
click at [113, 363] on span "Additional Documents" at bounding box center [99, 363] width 122 height 15
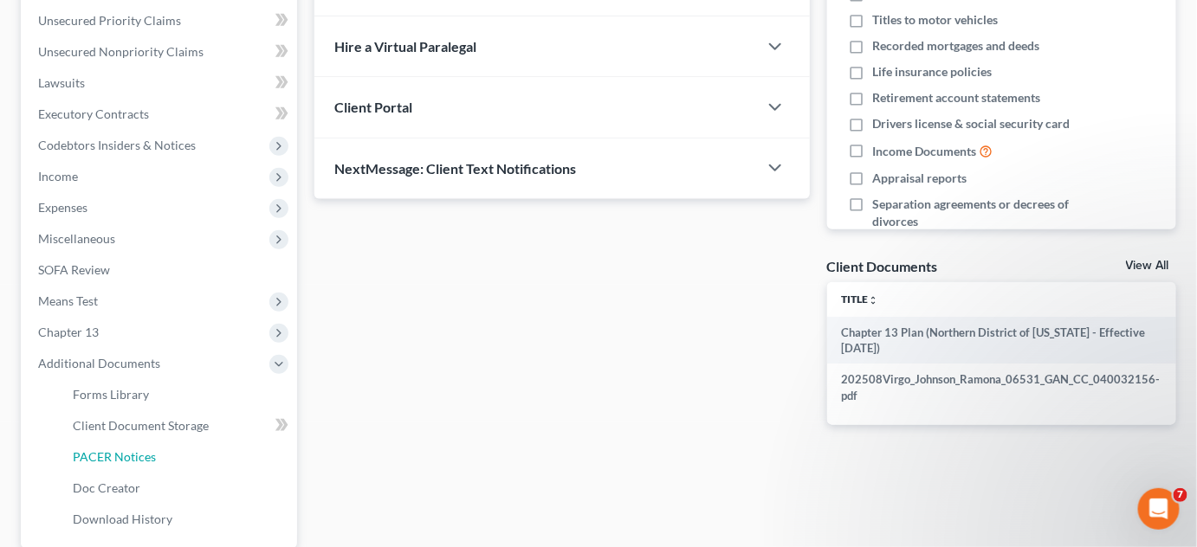
click at [130, 455] on span "PACER Notices" at bounding box center [114, 456] width 83 height 15
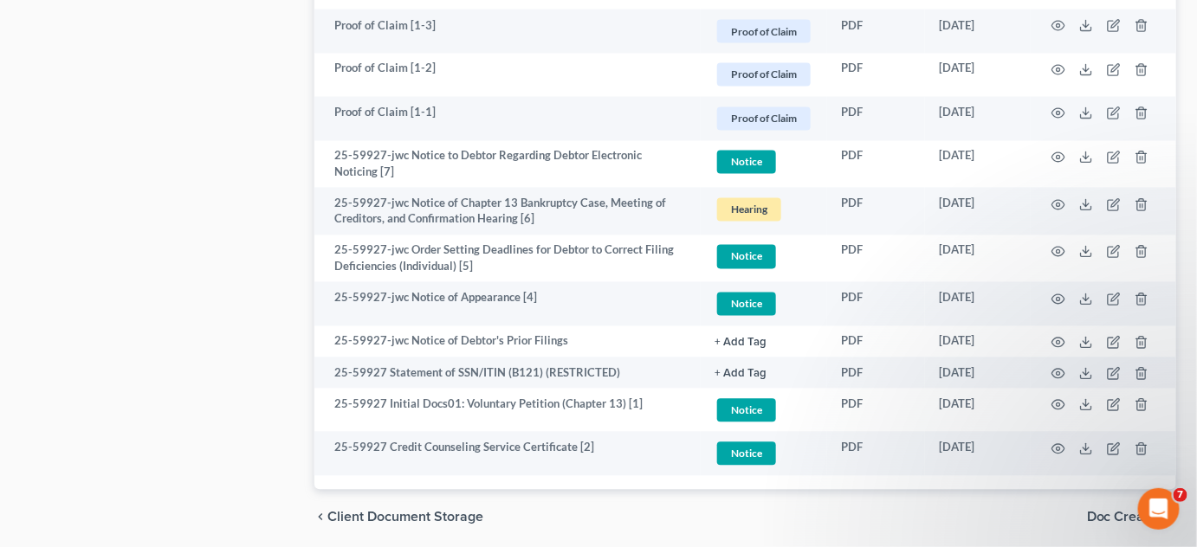
scroll to position [1115, 0]
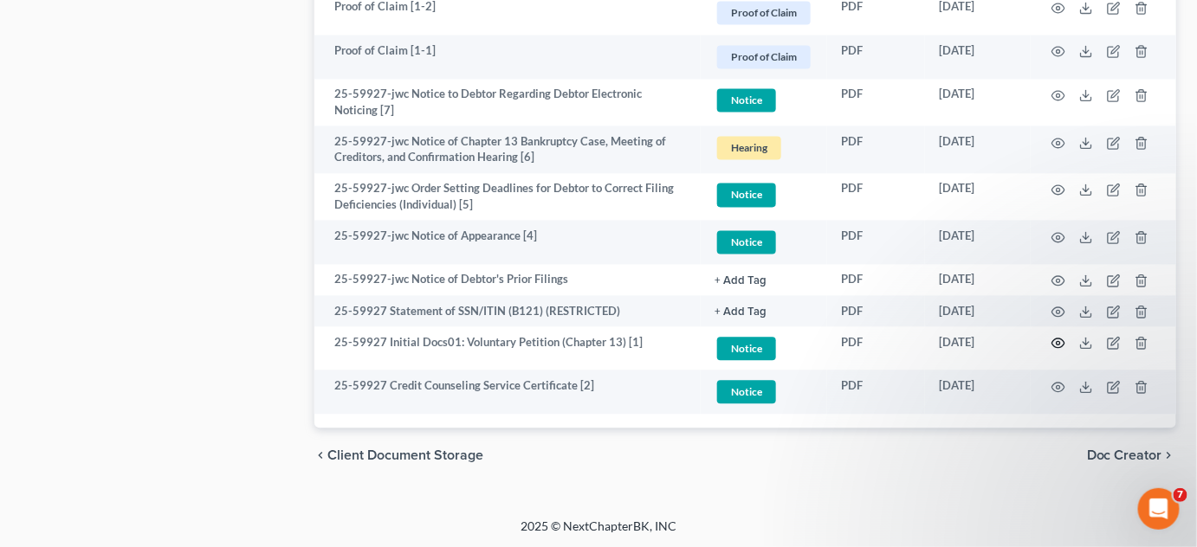
click at [1056, 339] on icon "button" at bounding box center [1058, 343] width 14 height 14
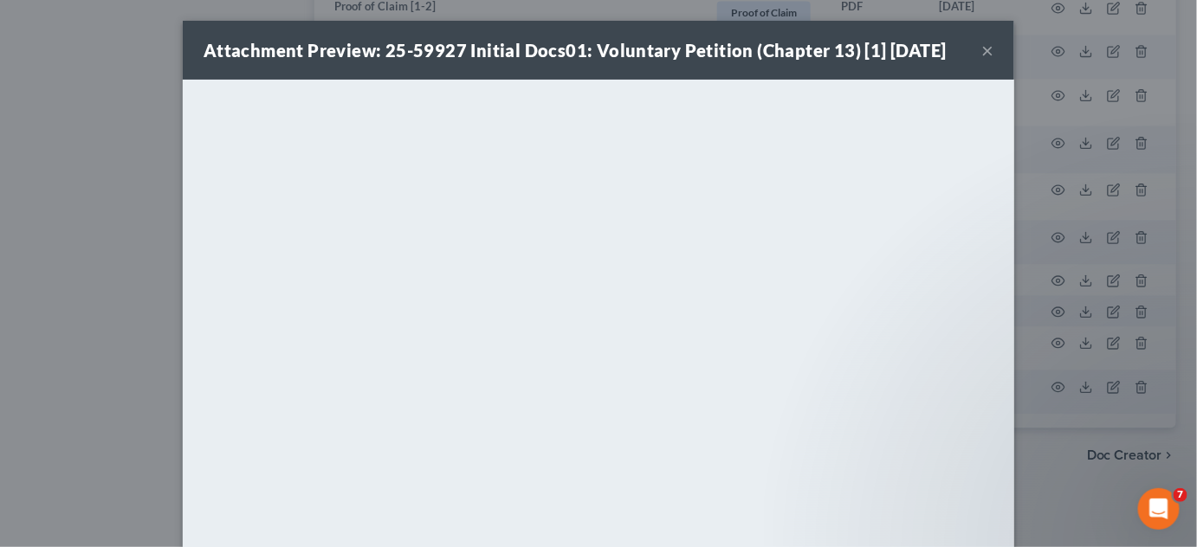
scroll to position [1112, 0]
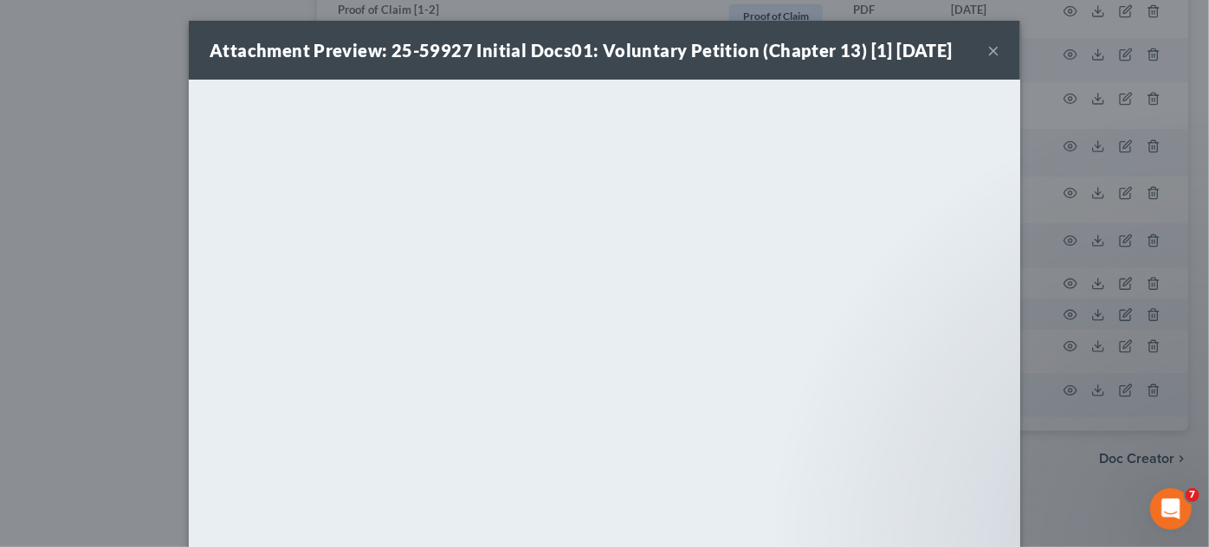
click at [73, 200] on div "Attachment Preview: 25-59927 Initial Docs01: Voluntary Petition (Chapter 13) [1…" at bounding box center [604, 273] width 1209 height 547
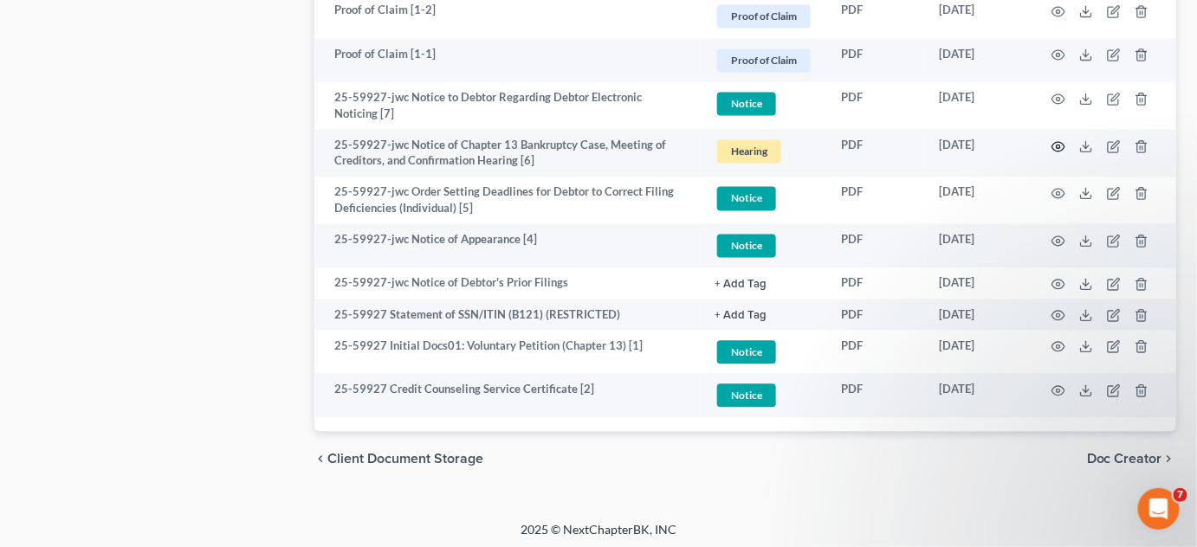
click at [1055, 144] on icon "button" at bounding box center [1058, 146] width 14 height 14
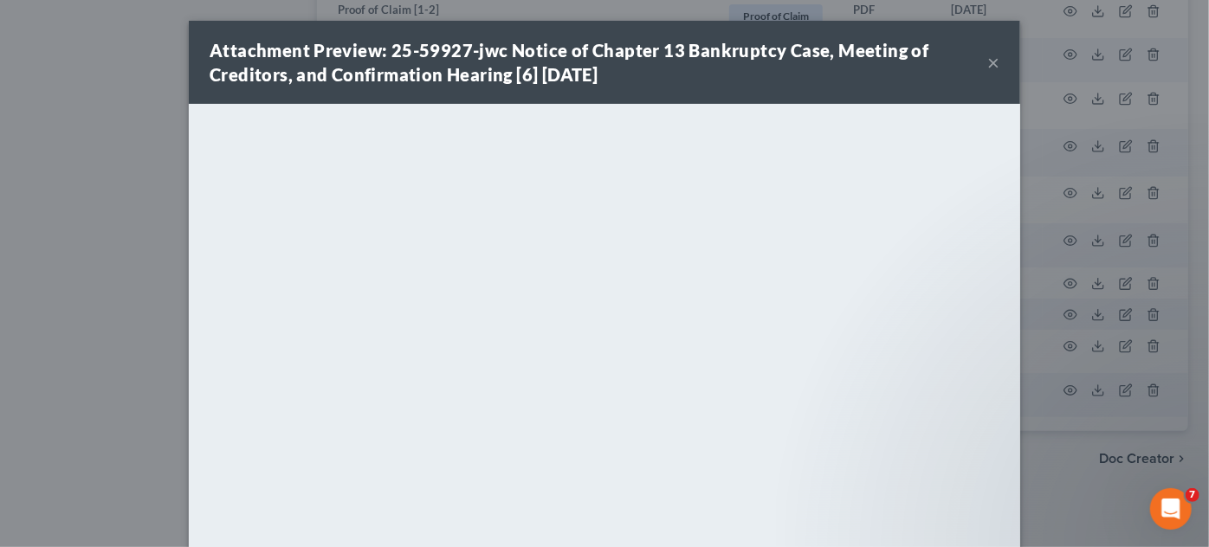
click at [59, 281] on div "Attachment Preview: 25-59927-jwc Notice of Chapter 13 Bankruptcy Case, Meeting …" at bounding box center [604, 273] width 1209 height 547
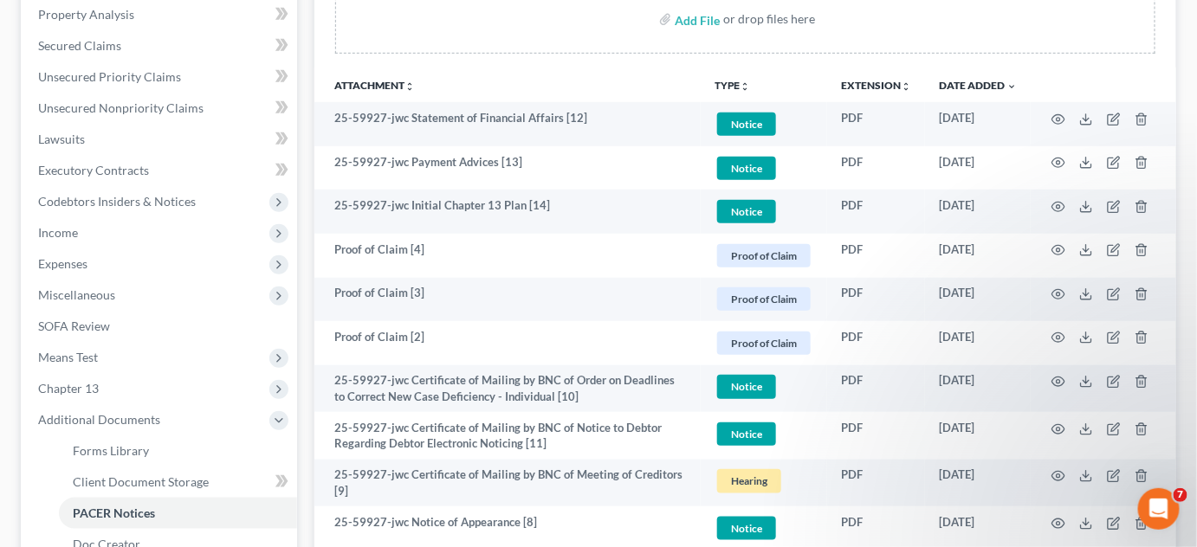
scroll to position [325, 0]
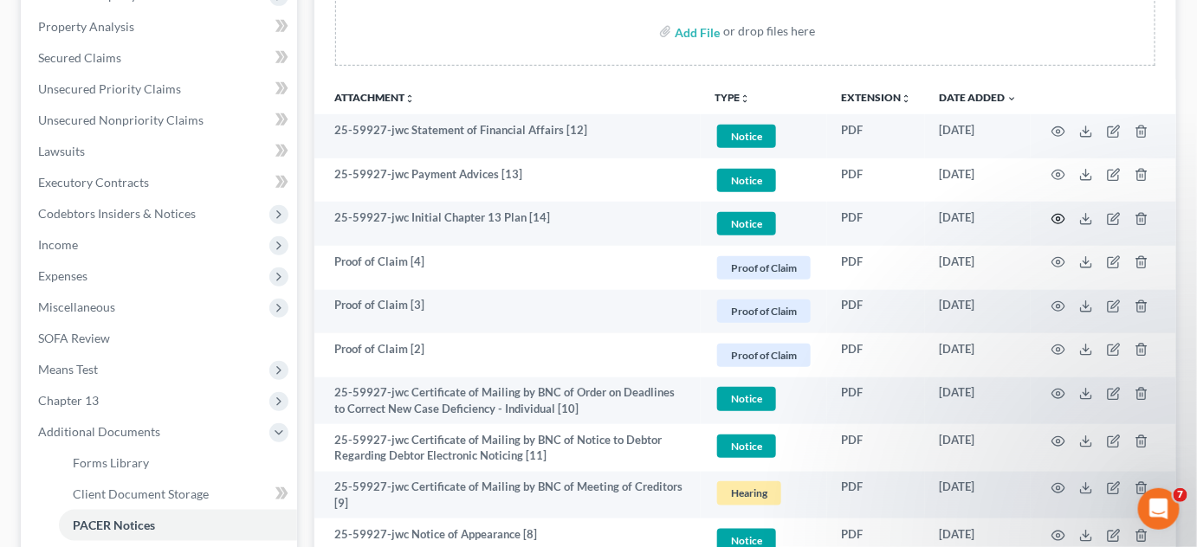
click at [1059, 217] on circle "button" at bounding box center [1058, 218] width 3 height 3
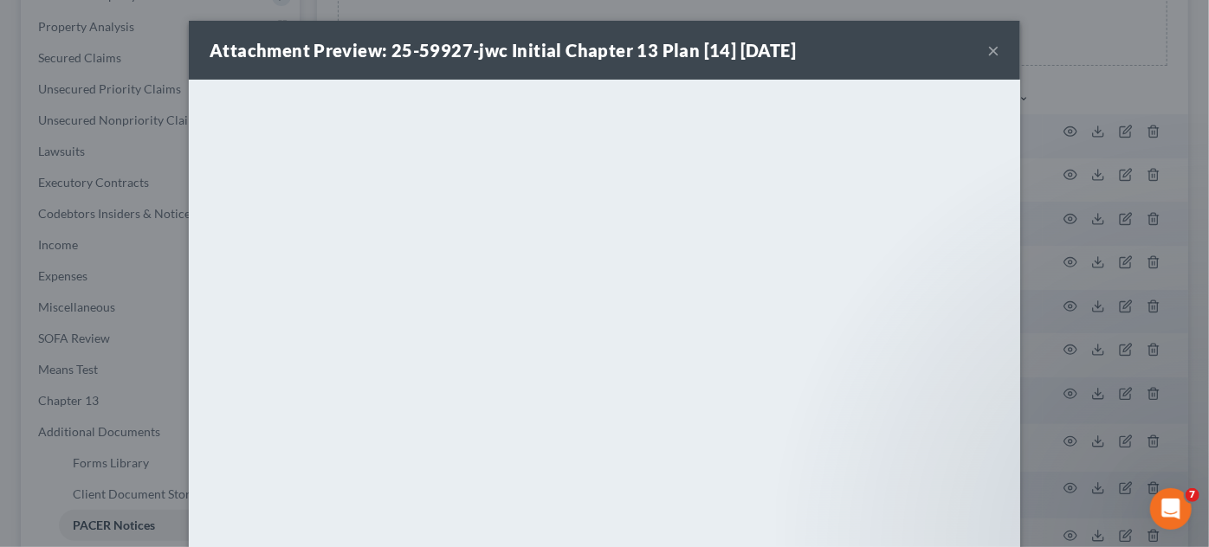
click at [1086, 85] on div "Attachment Preview: 25-59927-jwc Initial Chapter 13 Plan [14] 09/14/2025 × <obj…" at bounding box center [604, 273] width 1209 height 547
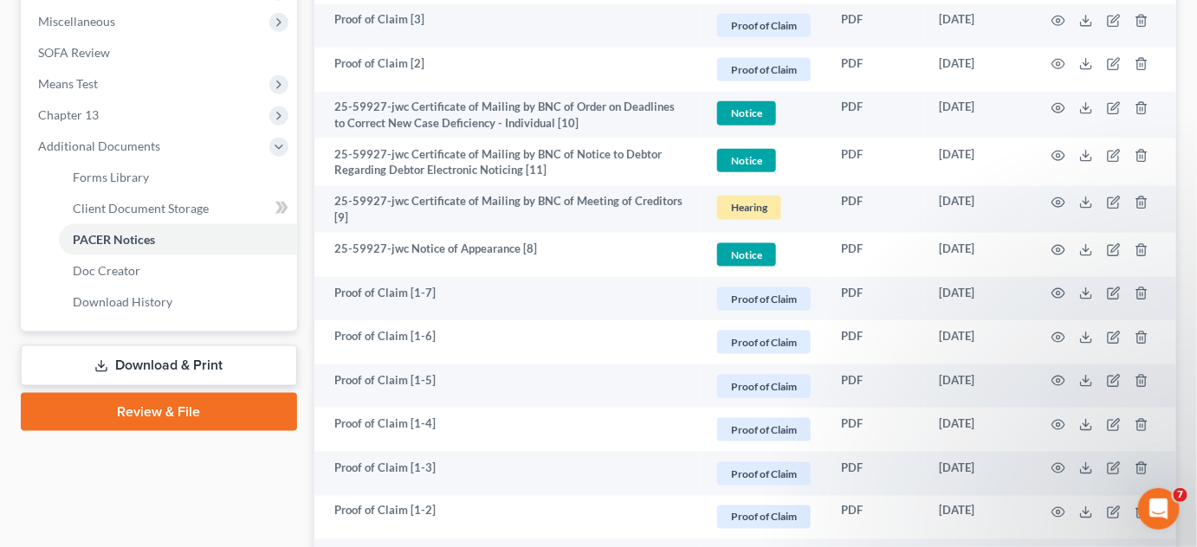
scroll to position [850, 0]
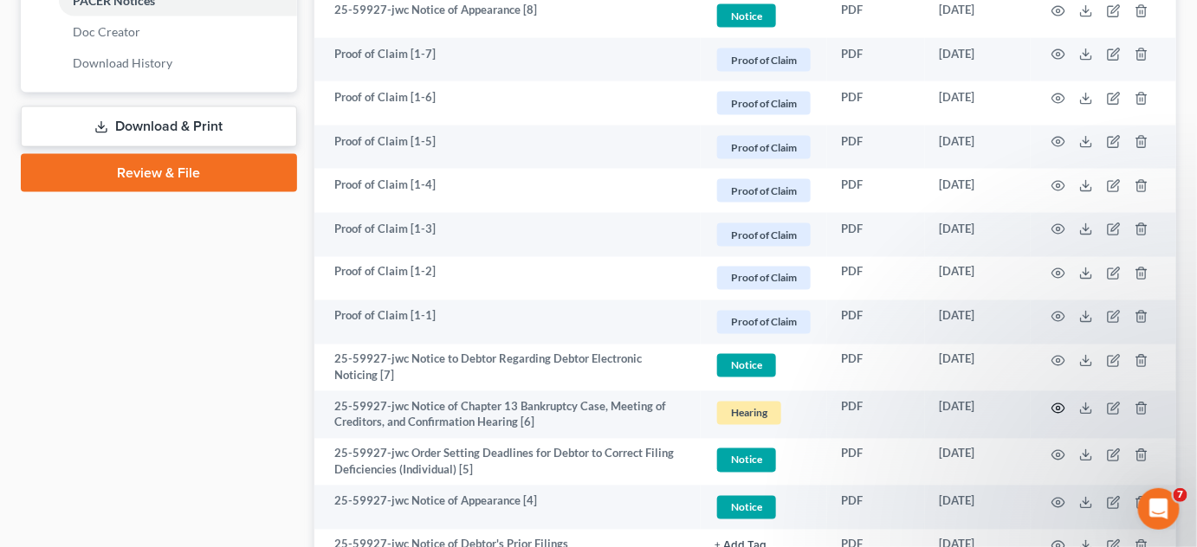
click at [1061, 406] on icon "button" at bounding box center [1058, 409] width 14 height 14
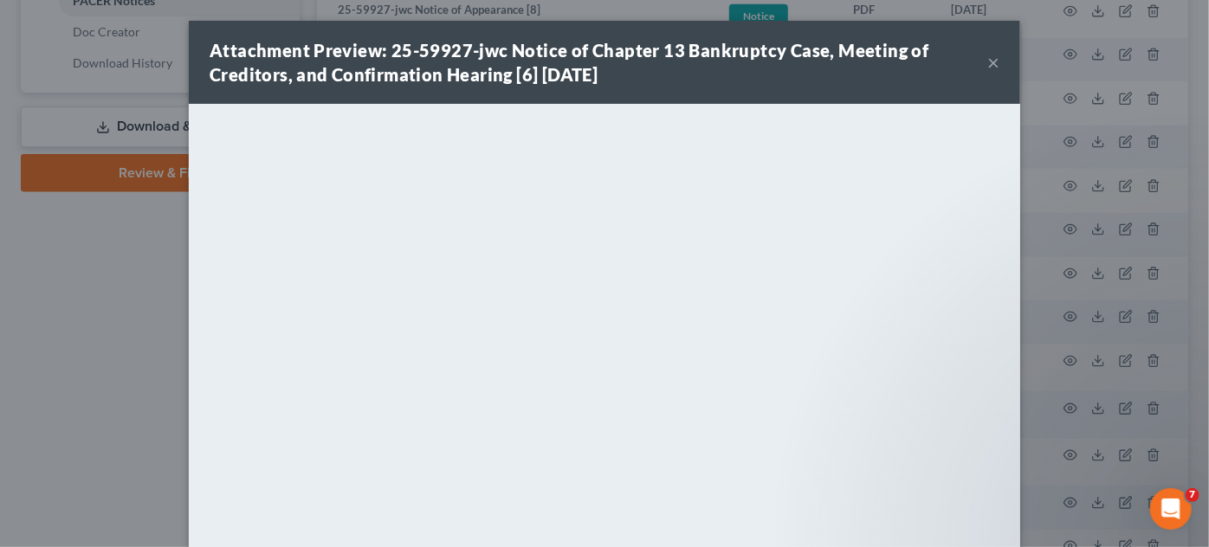
click at [1089, 458] on div "Attachment Preview: 25-59927-jwc Notice of Chapter 13 Bankruptcy Case, Meeting …" at bounding box center [604, 273] width 1209 height 547
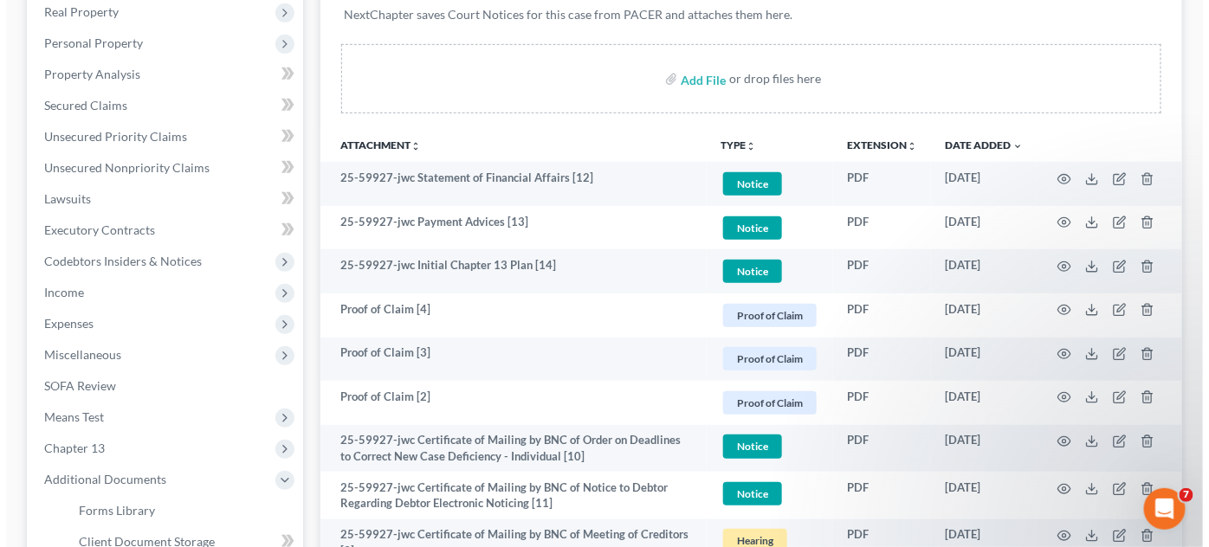
scroll to position [197, 0]
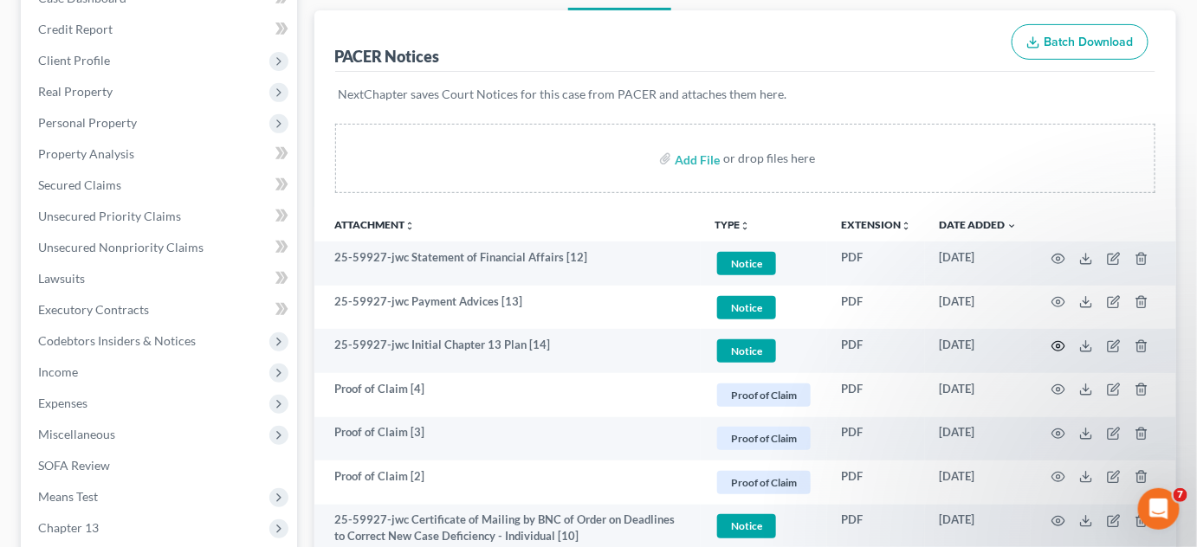
click at [1062, 345] on icon "button" at bounding box center [1058, 346] width 14 height 14
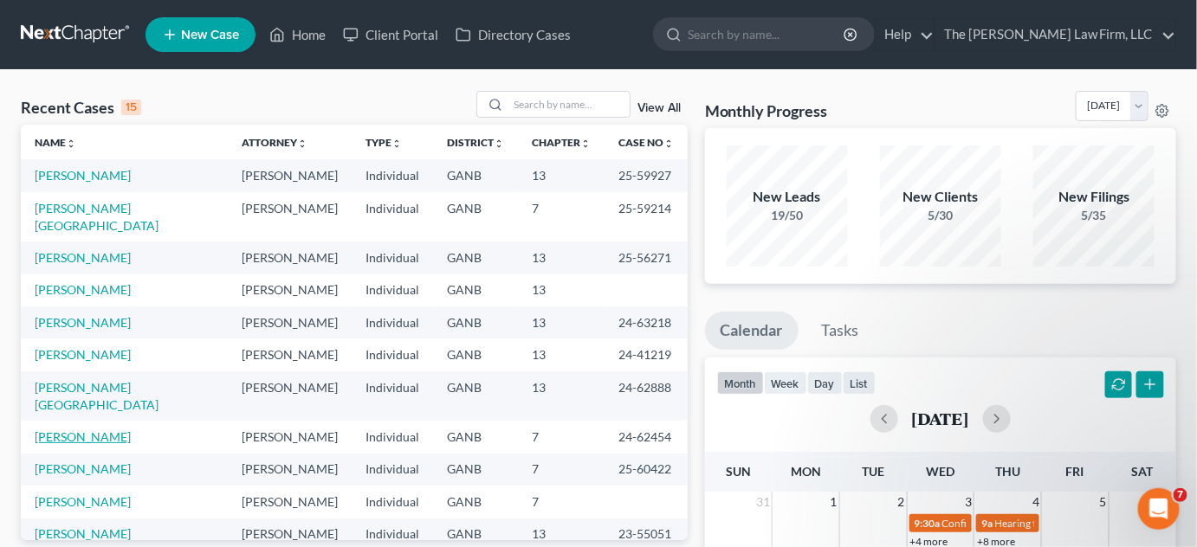
click at [90, 430] on link "[PERSON_NAME]" at bounding box center [83, 437] width 96 height 15
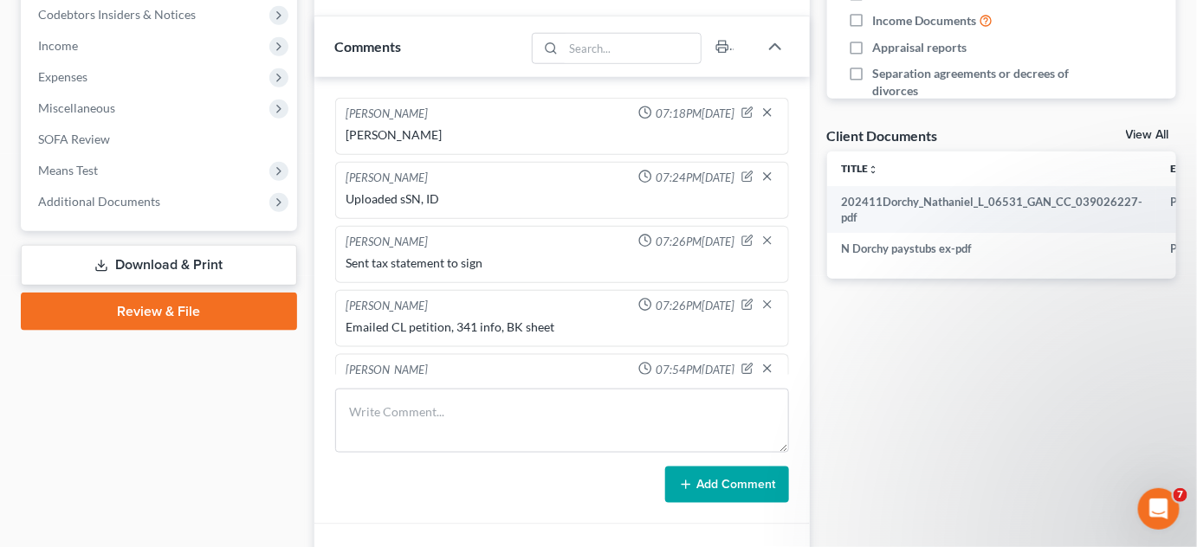
scroll to position [34, 0]
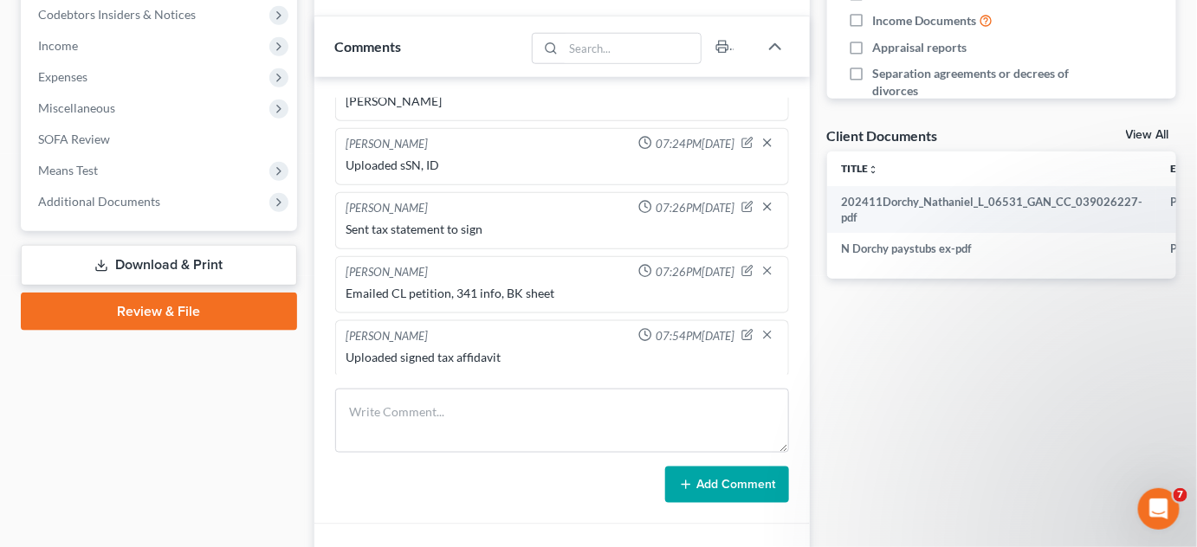
click at [86, 203] on span "Additional Documents" at bounding box center [99, 201] width 122 height 15
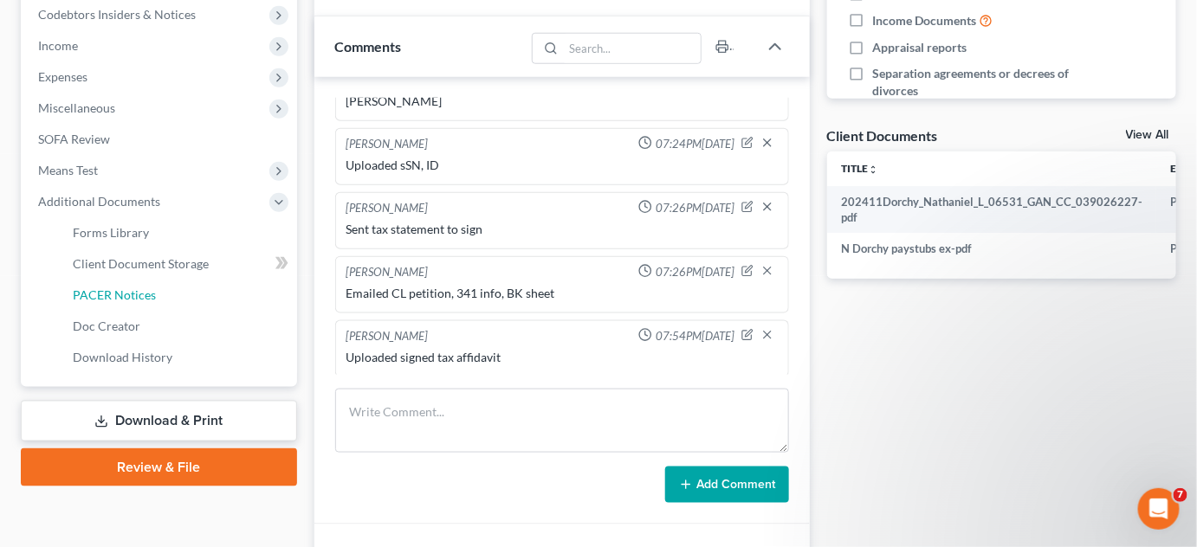
click at [132, 294] on span "PACER Notices" at bounding box center [114, 295] width 83 height 15
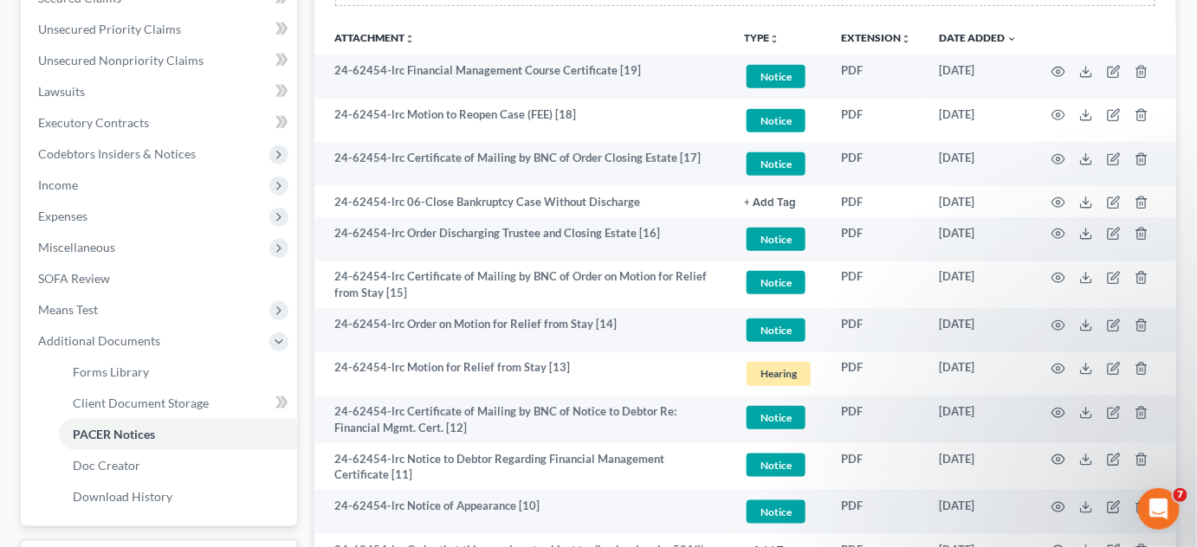
scroll to position [393, 0]
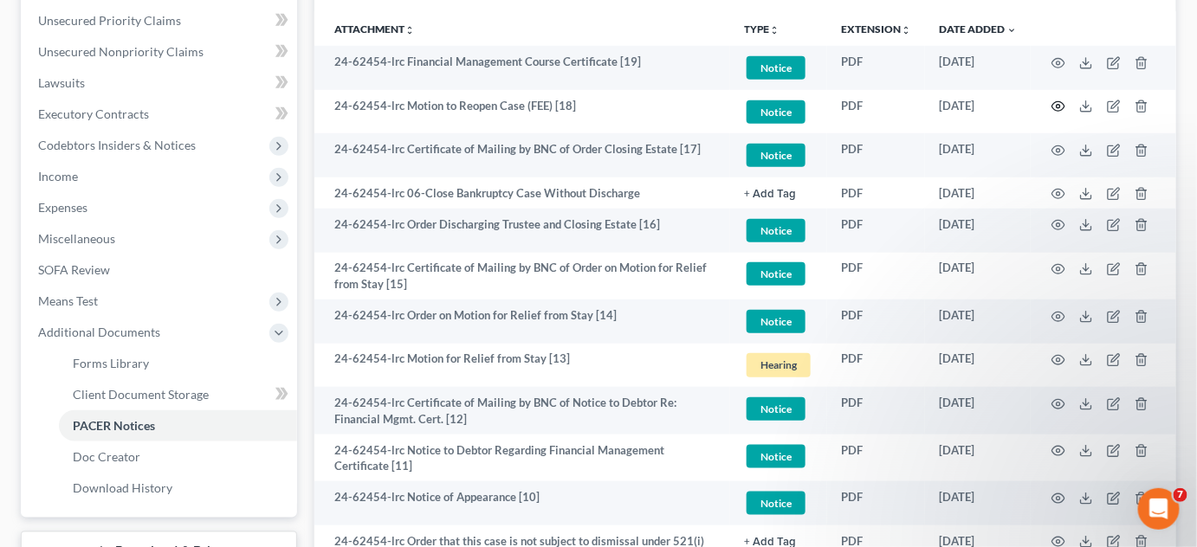
click at [1062, 104] on icon "button" at bounding box center [1058, 107] width 14 height 14
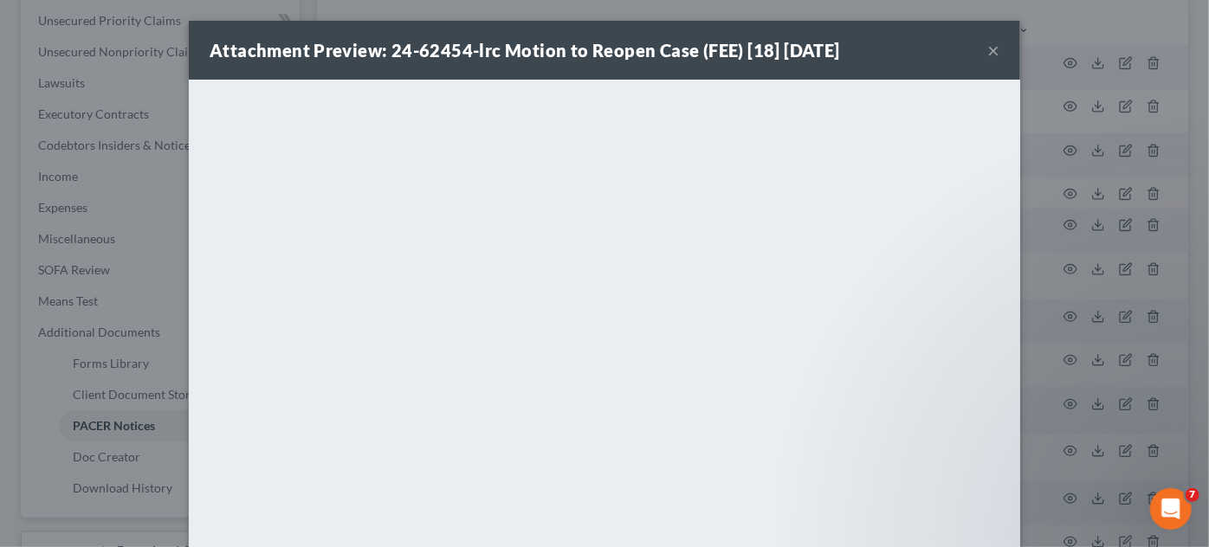
click at [988, 47] on button "×" at bounding box center [993, 50] width 12 height 21
